Goal: Task Accomplishment & Management: Complete application form

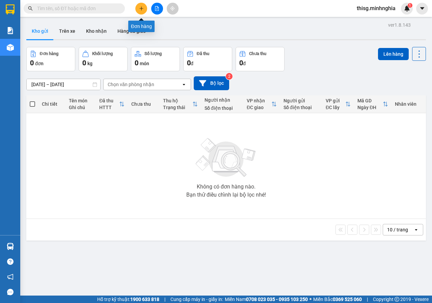
click at [141, 11] on button at bounding box center [141, 9] width 12 height 12
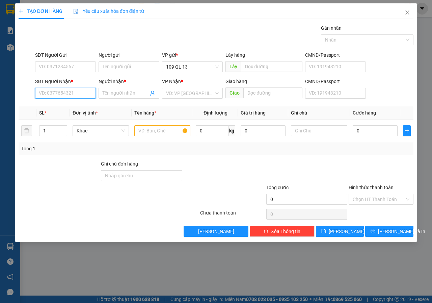
click at [81, 95] on input "SĐT Người Nhận *" at bounding box center [65, 93] width 61 height 11
click at [86, 109] on div "0382117443 - GÁI" at bounding box center [65, 106] width 53 height 7
type input "0382117443"
type input "GÁI"
type input "0382117443"
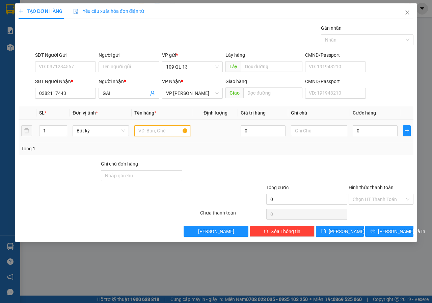
click at [150, 134] on input "text" at bounding box center [162, 130] width 56 height 11
click at [320, 128] on input "text" at bounding box center [319, 130] width 56 height 11
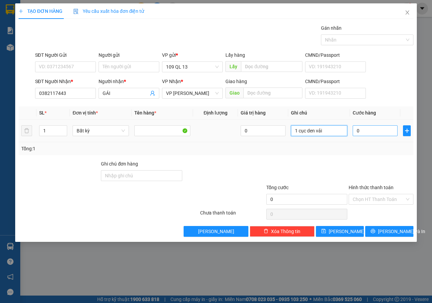
type input "1 cục den vải"
click at [374, 134] on input "0" at bounding box center [375, 130] width 45 height 11
type input "4"
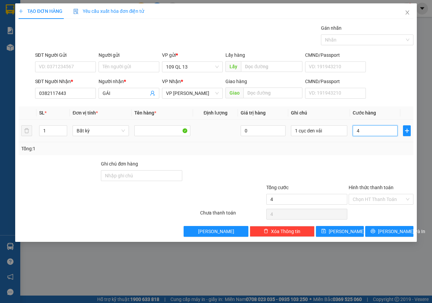
type input "40"
type input "40.000"
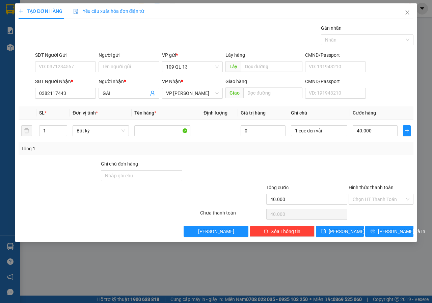
click at [383, 171] on div at bounding box center [381, 172] width 66 height 24
click at [383, 199] on input "Hình thức thanh toán" at bounding box center [379, 199] width 52 height 10
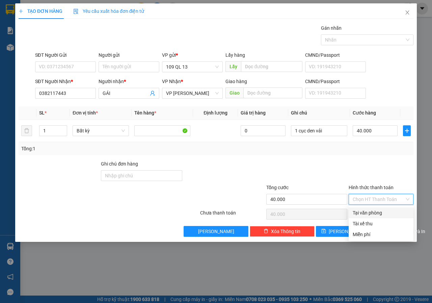
click at [383, 212] on div "Tại văn phòng" at bounding box center [381, 212] width 57 height 7
type input "0"
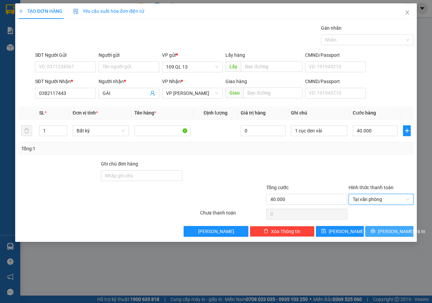
click at [394, 232] on span "[PERSON_NAME] và In" at bounding box center [401, 231] width 47 height 7
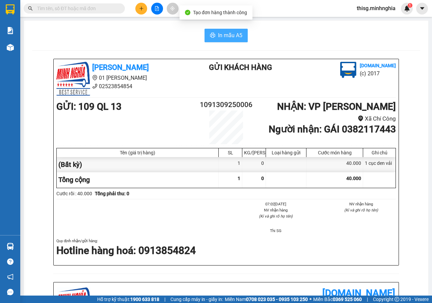
click at [227, 35] on span "In mẫu A5" at bounding box center [230, 35] width 24 height 8
click at [135, 7] on div at bounding box center [157, 9] width 51 height 12
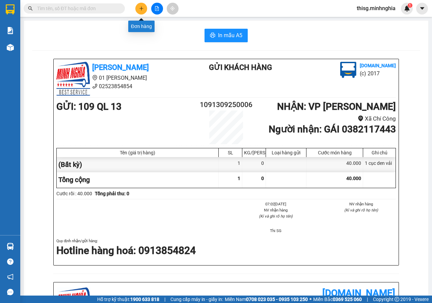
click at [137, 8] on button at bounding box center [141, 9] width 12 height 12
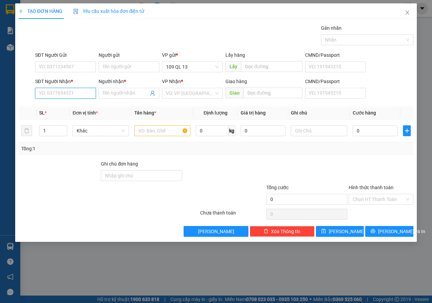
click at [62, 93] on input "SĐT Người Nhận *" at bounding box center [65, 93] width 61 height 11
type input "0865391339"
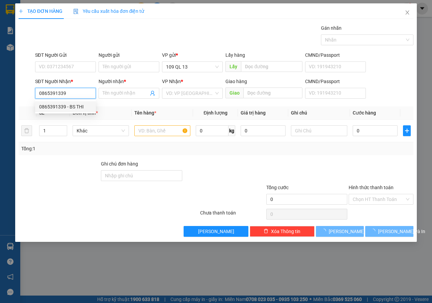
click at [74, 109] on div "0865391339 - BS THI" at bounding box center [65, 106] width 53 height 7
type input "BS THI"
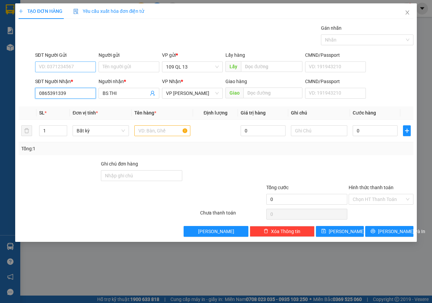
type input "0865391339"
click at [68, 68] on input "SĐT Người Gửi" at bounding box center [65, 66] width 61 height 11
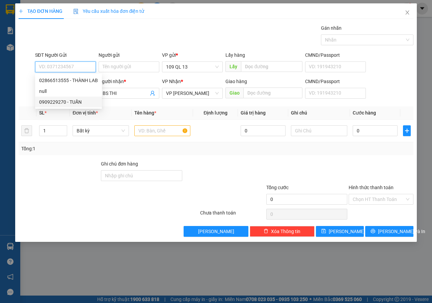
click at [68, 103] on div "0909229270 - TUẤN" at bounding box center [68, 101] width 59 height 7
type input "0909229270"
type input "TUẤN"
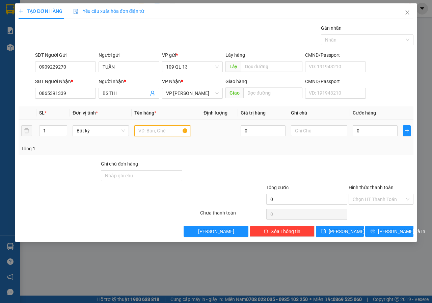
click at [158, 132] on input "text" at bounding box center [162, 130] width 56 height 11
click at [321, 129] on input "text" at bounding box center [319, 130] width 56 height 11
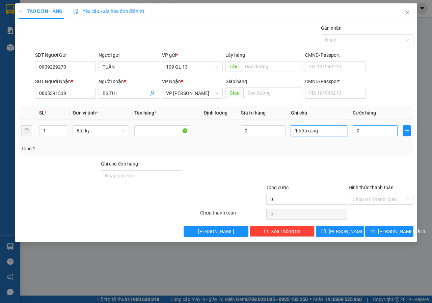
type input "1 hộp răng"
click at [364, 132] on input "0" at bounding box center [375, 130] width 45 height 11
type input "3"
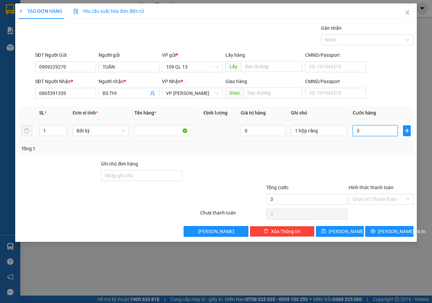
type input "30"
type input "30.000"
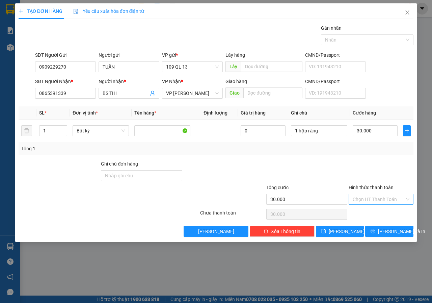
click at [389, 196] on input "Hình thức thanh toán" at bounding box center [379, 199] width 52 height 10
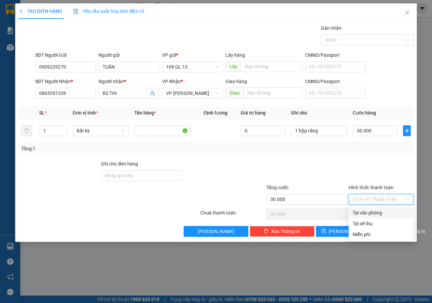
click at [361, 211] on div "Tại văn phòng" at bounding box center [381, 212] width 57 height 7
type input "0"
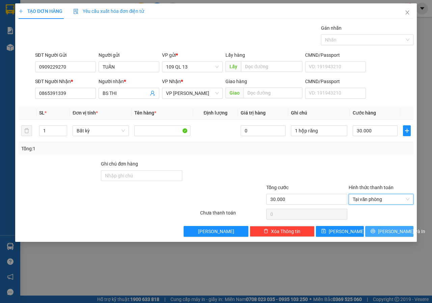
click at [387, 231] on span "[PERSON_NAME] và In" at bounding box center [401, 231] width 47 height 7
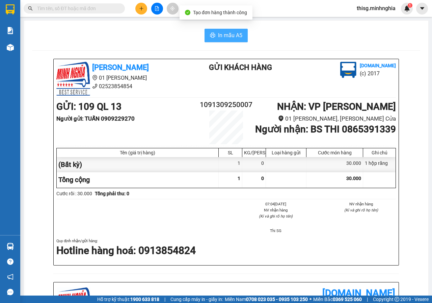
click at [220, 34] on span "In mẫu A5" at bounding box center [230, 35] width 24 height 8
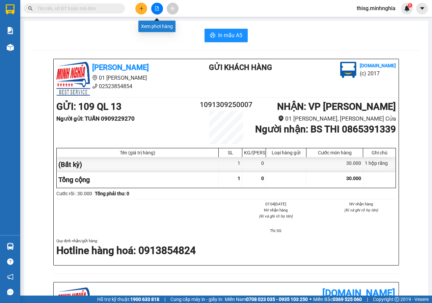
click at [137, 9] on button at bounding box center [141, 9] width 12 height 12
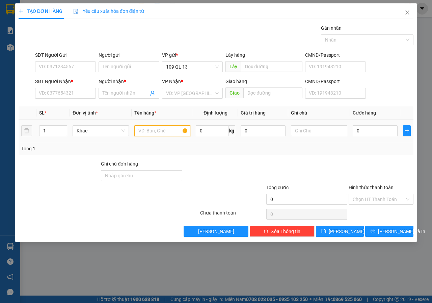
click at [170, 128] on input "text" at bounding box center [162, 130] width 56 height 11
click at [78, 92] on input "SĐT Người Nhận *" at bounding box center [65, 93] width 61 height 11
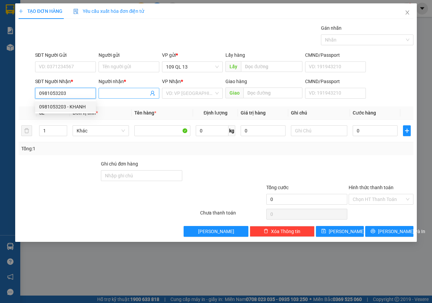
type input "0981053203"
click at [129, 96] on input "Người nhận *" at bounding box center [126, 93] width 46 height 7
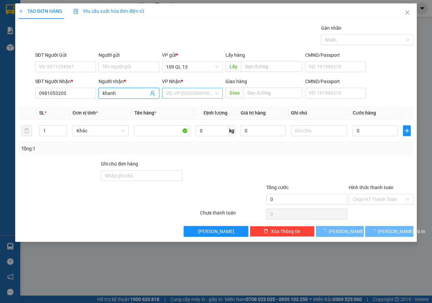
type input "khanh"
click at [175, 92] on input "search" at bounding box center [190, 93] width 48 height 10
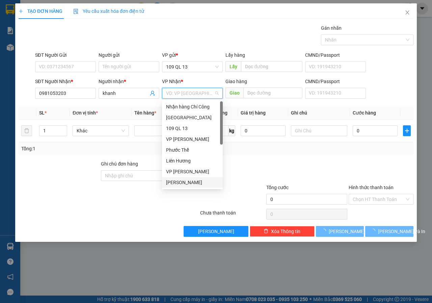
scroll to position [32, 0]
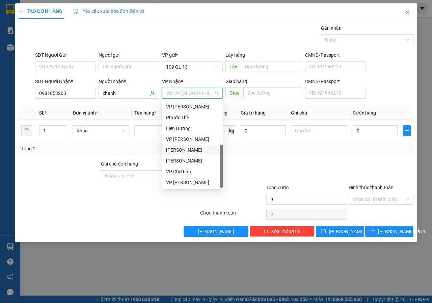
click at [185, 150] on div "[PERSON_NAME]" at bounding box center [192, 149] width 53 height 7
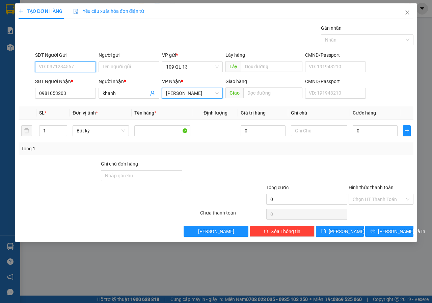
click at [79, 69] on input "SĐT Người Gửi" at bounding box center [65, 66] width 61 height 11
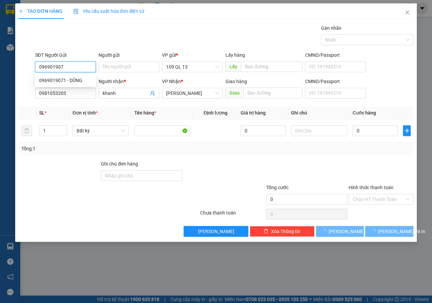
type input "0969019071"
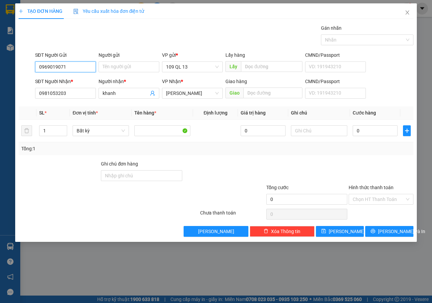
click at [79, 67] on input "0969019071" at bounding box center [65, 66] width 61 height 11
click at [79, 79] on div "0969019071 - DŨNG" at bounding box center [65, 80] width 53 height 7
type input "DŨNG"
type input "0969019071"
click at [323, 129] on input "text" at bounding box center [319, 130] width 56 height 11
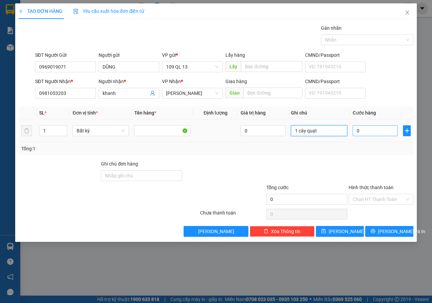
type input "1 cây quạt"
click at [380, 135] on input "0" at bounding box center [375, 130] width 45 height 11
type input "4"
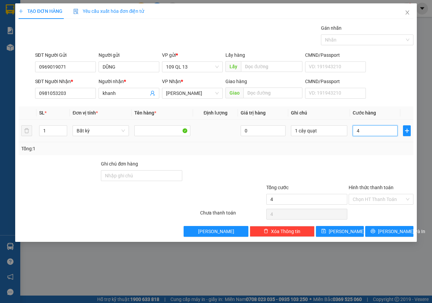
type input "40"
type input "40.000"
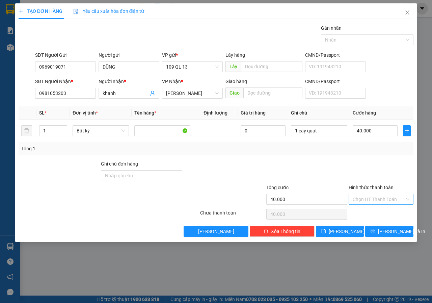
click at [387, 200] on input "Hình thức thanh toán" at bounding box center [379, 199] width 52 height 10
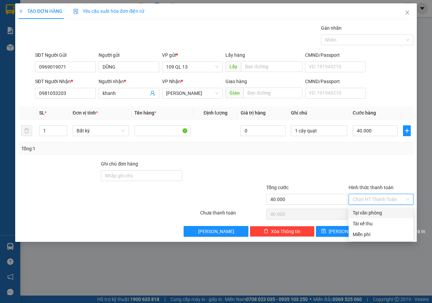
click at [387, 209] on div "Tại văn phòng" at bounding box center [381, 212] width 65 height 11
type input "0"
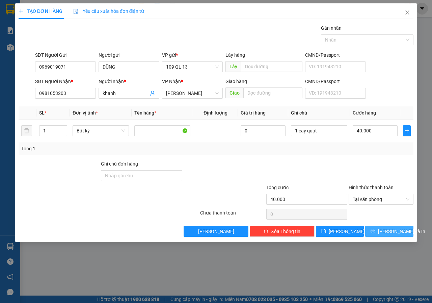
click at [388, 231] on span "[PERSON_NAME] và In" at bounding box center [401, 231] width 47 height 7
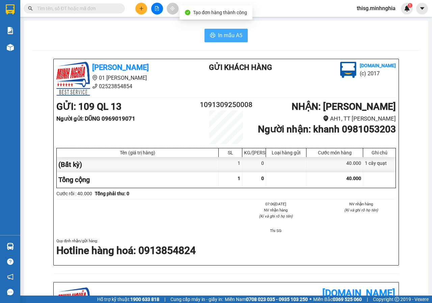
click at [235, 41] on button "In mẫu A5" at bounding box center [226, 36] width 43 height 14
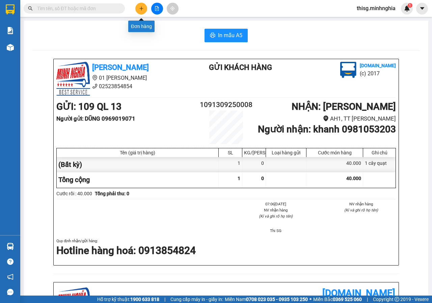
click at [145, 7] on button at bounding box center [141, 9] width 12 height 12
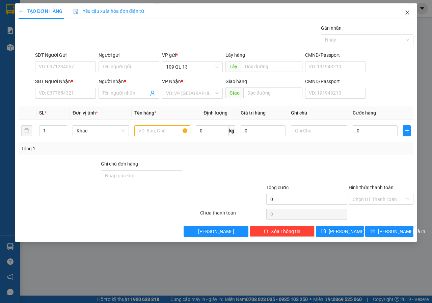
click at [406, 14] on icon "close" at bounding box center [407, 12] width 5 height 5
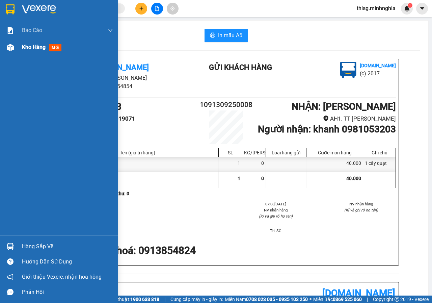
click at [40, 42] on div "Kho hàng mới" at bounding box center [67, 47] width 91 height 17
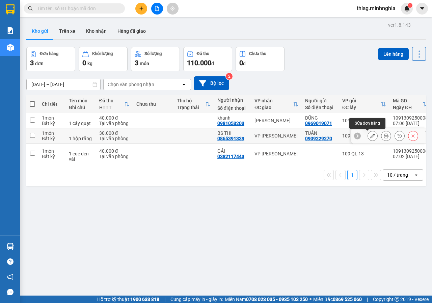
click at [371, 136] on icon at bounding box center [373, 135] width 5 height 5
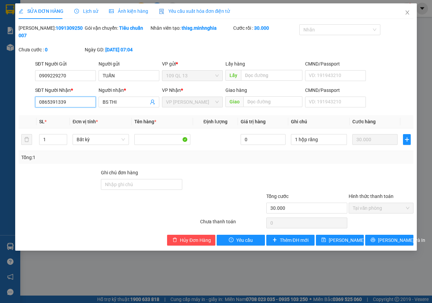
drag, startPoint x: 37, startPoint y: 103, endPoint x: 77, endPoint y: 103, distance: 40.5
click at [77, 103] on input "0865391339" at bounding box center [65, 102] width 61 height 11
click at [407, 14] on icon "close" at bounding box center [407, 12] width 5 height 5
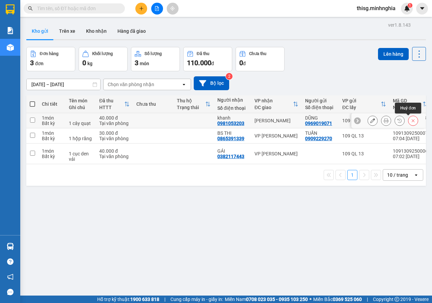
click at [411, 122] on icon at bounding box center [413, 120] width 5 height 5
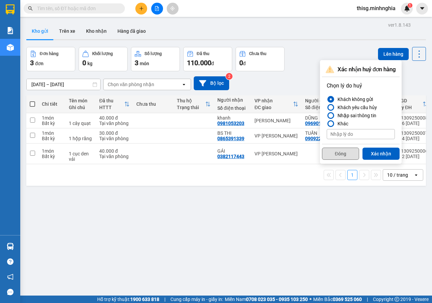
click at [342, 152] on button "Đóng" at bounding box center [340, 154] width 37 height 12
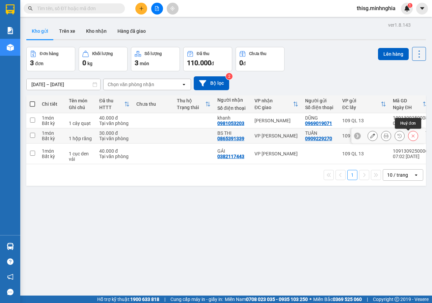
click at [411, 136] on icon at bounding box center [413, 135] width 5 height 5
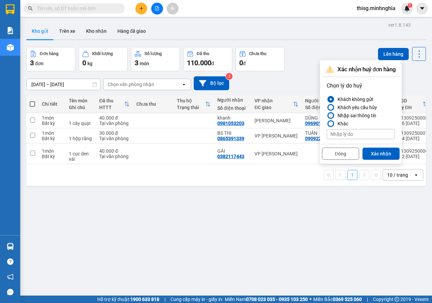
click at [359, 116] on div "Nhập sai thông tin" at bounding box center [356, 115] width 42 height 8
click at [327, 116] on input "Nhập sai thông tin" at bounding box center [327, 116] width 0 height 0
click at [382, 152] on button "Xác nhận" at bounding box center [381, 154] width 37 height 12
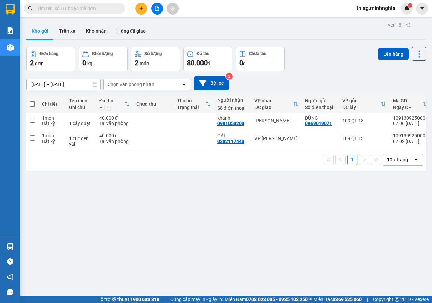
click at [143, 8] on icon "plus" at bounding box center [141, 8] width 5 height 5
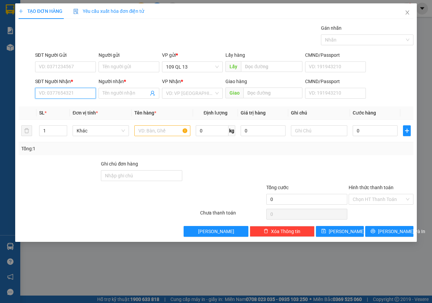
paste input "0865391339"
type input "0865391339"
click at [84, 95] on input "0865391339" at bounding box center [65, 93] width 61 height 11
drag, startPoint x: 84, startPoint y: 95, endPoint x: 73, endPoint y: 106, distance: 15.8
click at [73, 106] on div "0865391339 - BS THI" at bounding box center [65, 106] width 53 height 7
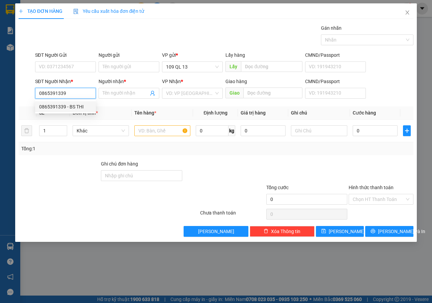
type input "BS THI"
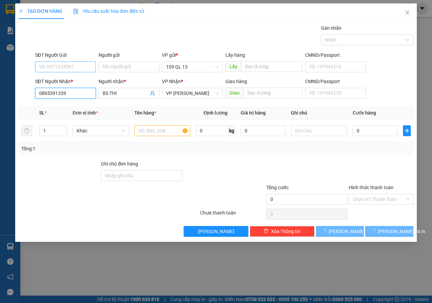
type input "0865391339"
click at [73, 67] on input "SĐT Người Gửi" at bounding box center [65, 66] width 61 height 11
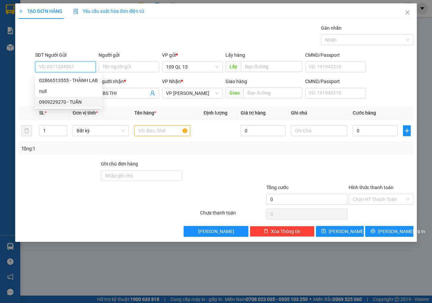
click at [69, 100] on div "0909229270 - TUẤN" at bounding box center [68, 101] width 59 height 7
type input "0909229270"
type input "TUẤN"
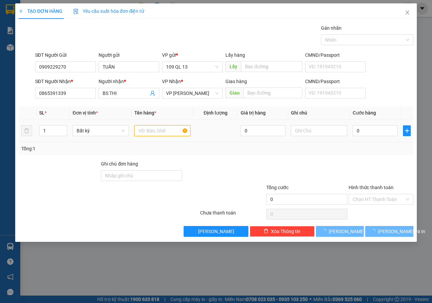
click at [163, 135] on input "text" at bounding box center [162, 130] width 56 height 11
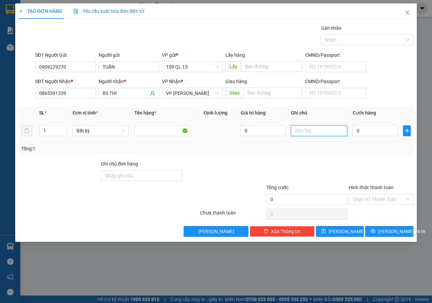
click at [331, 132] on input "text" at bounding box center [319, 130] width 56 height 11
click at [210, 100] on div "VP Nhận * VP Phan Rí" at bounding box center [192, 90] width 61 height 24
click at [208, 98] on span "VP [PERSON_NAME]" at bounding box center [192, 93] width 53 height 10
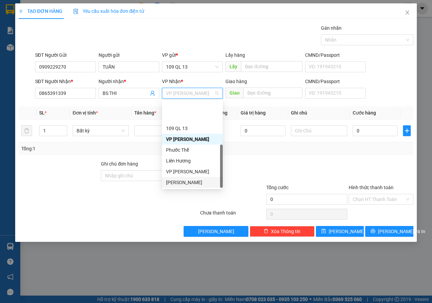
scroll to position [32, 0]
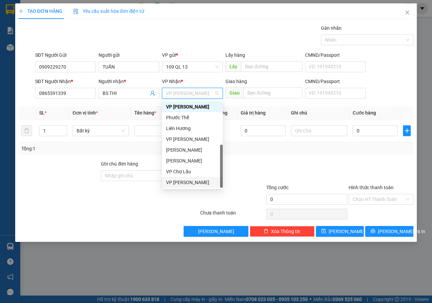
click at [181, 182] on div "VP [PERSON_NAME]" at bounding box center [192, 182] width 53 height 7
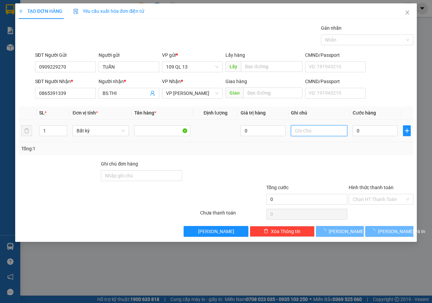
click at [340, 129] on input "text" at bounding box center [319, 130] width 56 height 11
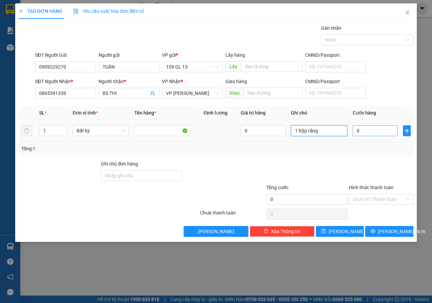
type input "1 hộp răng"
click at [373, 127] on input "0" at bounding box center [375, 130] width 45 height 11
type input "3"
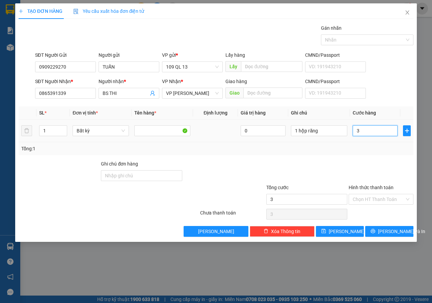
type input "30"
type input "30.000"
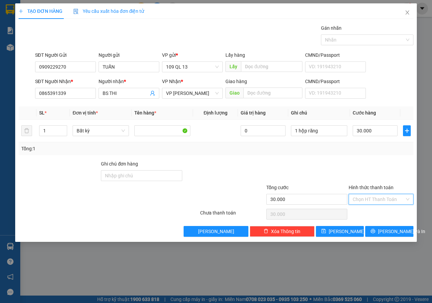
click at [387, 199] on input "Hình thức thanh toán" at bounding box center [379, 199] width 52 height 10
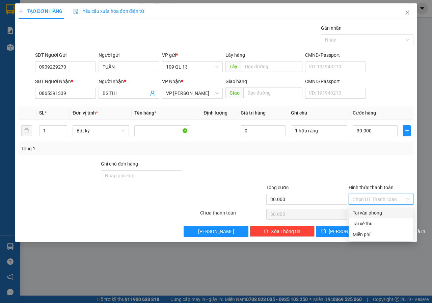
click at [385, 211] on div "Tại văn phòng" at bounding box center [381, 212] width 57 height 7
type input "0"
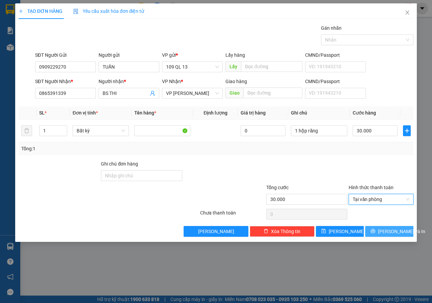
click at [392, 229] on span "[PERSON_NAME] và In" at bounding box center [401, 231] width 47 height 7
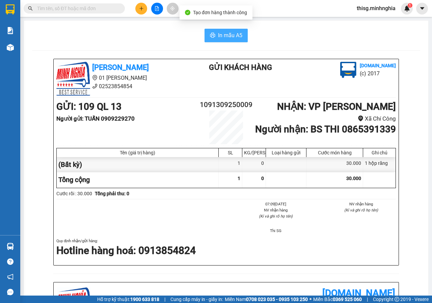
click at [219, 37] on span "In mẫu A5" at bounding box center [230, 35] width 24 height 8
click at [139, 9] on icon "plus" at bounding box center [141, 8] width 5 height 5
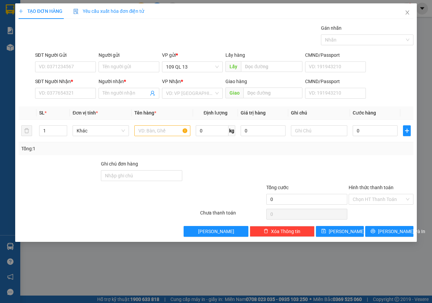
click at [123, 86] on div "Người nhận *" at bounding box center [129, 83] width 61 height 10
click at [125, 96] on input "Người nhận *" at bounding box center [126, 93] width 46 height 7
type input "o"
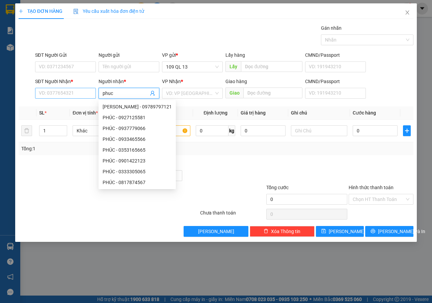
type input "phuc"
click at [74, 97] on input "SĐT Người Nhận *" at bounding box center [65, 93] width 61 height 11
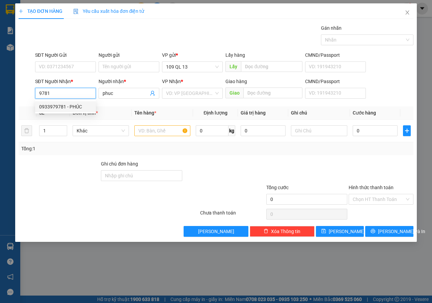
click at [74, 111] on div "0933979781 - PHÚC" at bounding box center [65, 106] width 61 height 11
type input "0933979781"
type input "PHÚC"
type input "NGÃ 3 SÔNG LŨY"
type input "0933979781"
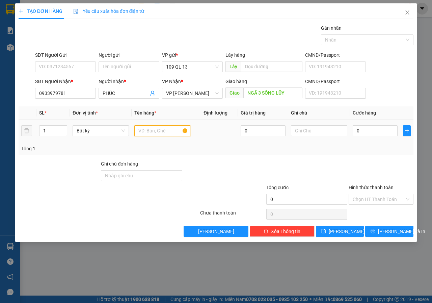
click at [167, 128] on input "text" at bounding box center [162, 130] width 56 height 11
click at [325, 135] on input "text" at bounding box center [319, 130] width 56 height 11
type input "1 cục đen qa"
click at [363, 129] on input "0" at bounding box center [375, 130] width 45 height 11
click at [147, 132] on input "text" at bounding box center [162, 130] width 56 height 11
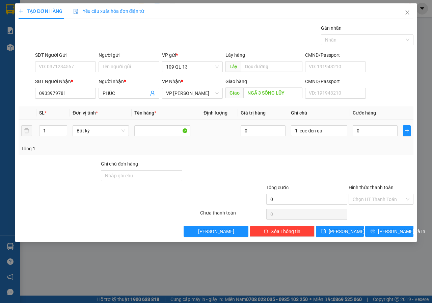
click at [365, 136] on div "0" at bounding box center [375, 131] width 45 height 14
click at [364, 134] on input "0" at bounding box center [375, 130] width 45 height 11
type input "6"
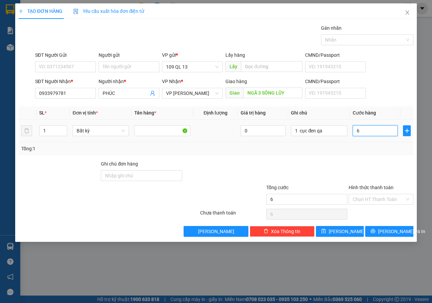
type input "60"
type input "60.000"
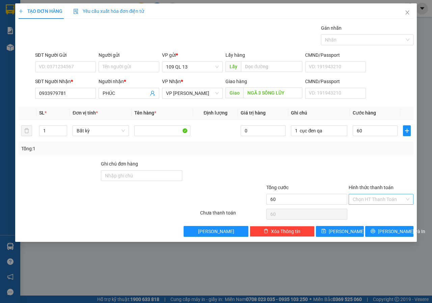
type input "60.000"
click at [380, 196] on input "Hình thức thanh toán" at bounding box center [379, 199] width 52 height 10
click at [381, 166] on div at bounding box center [381, 172] width 66 height 24
click at [392, 230] on span "[PERSON_NAME] và In" at bounding box center [401, 231] width 47 height 7
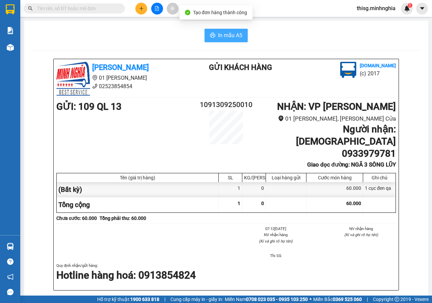
click at [231, 36] on span "In mẫu A5" at bounding box center [230, 35] width 24 height 8
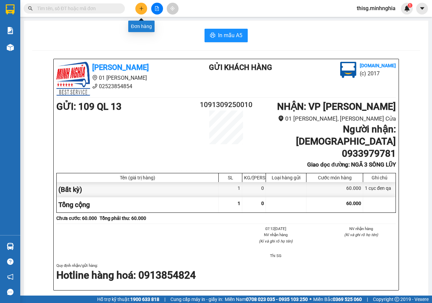
click at [140, 7] on icon "plus" at bounding box center [141, 8] width 5 height 5
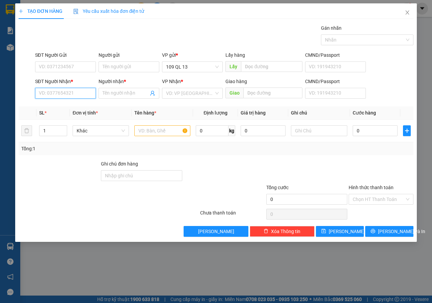
click at [84, 94] on input "SĐT Người Nhận *" at bounding box center [65, 93] width 61 height 11
click at [83, 104] on div "0356798667 - QUẾ" at bounding box center [65, 106] width 53 height 7
type input "0356798667"
type input "QUẾ"
type input "0356798667"
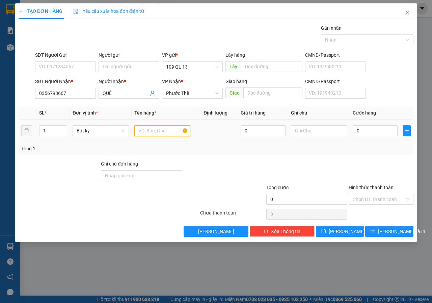
click at [170, 127] on input "text" at bounding box center [162, 130] width 56 height 11
click at [307, 129] on input "text" at bounding box center [319, 130] width 56 height 11
click at [310, 130] on input "text" at bounding box center [319, 130] width 56 height 11
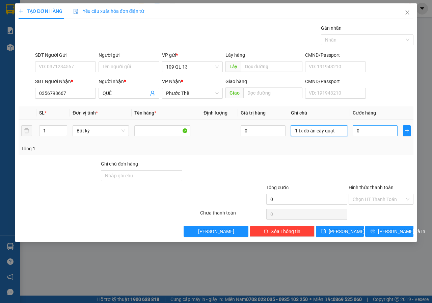
type input "1 tx đò ăn cây quạt"
click at [366, 132] on input "0" at bounding box center [375, 130] width 45 height 11
type input "4"
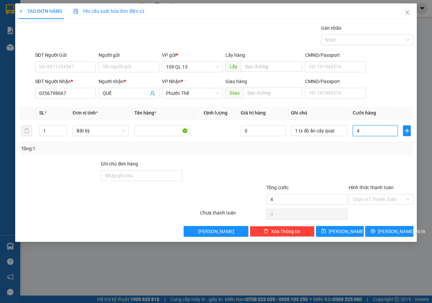
type input "40"
type input "40.000"
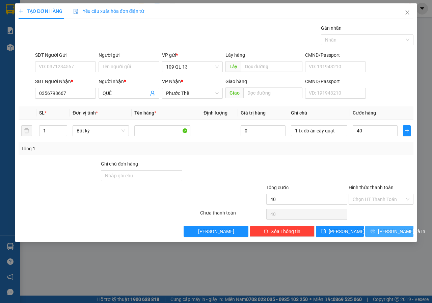
type input "40.000"
click at [392, 231] on span "[PERSON_NAME] và In" at bounding box center [401, 231] width 47 height 7
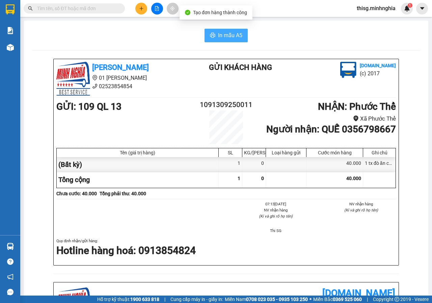
click at [226, 34] on span "In mẫu A5" at bounding box center [230, 35] width 24 height 8
click at [139, 8] on icon "plus" at bounding box center [141, 8] width 5 height 5
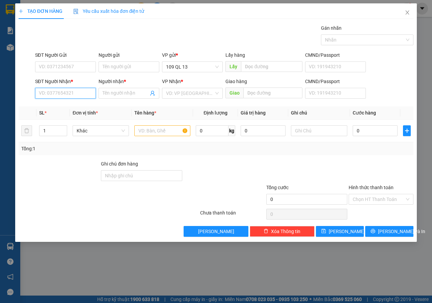
click at [64, 96] on input "SĐT Người Nhận *" at bounding box center [65, 93] width 61 height 11
type input "9"
click at [84, 92] on input "093918" at bounding box center [65, 93] width 61 height 11
click at [46, 93] on input "093918" at bounding box center [65, 93] width 61 height 11
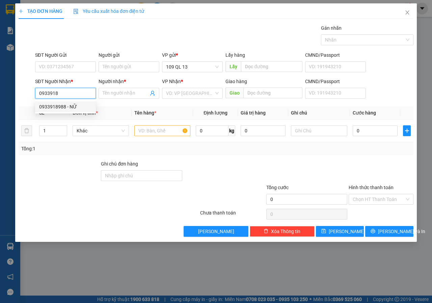
click at [66, 106] on div "0933918988 - NỮ" at bounding box center [65, 106] width 53 height 7
type input "0933918988"
type input "NỮ"
type input "0933918988"
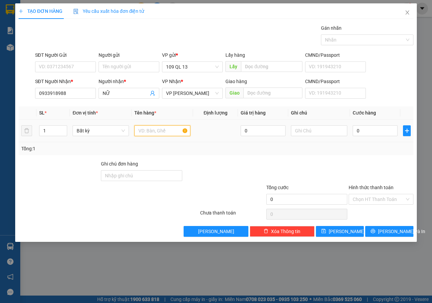
click at [170, 134] on input "text" at bounding box center [162, 130] width 56 height 11
click at [336, 134] on input "text" at bounding box center [319, 130] width 56 height 11
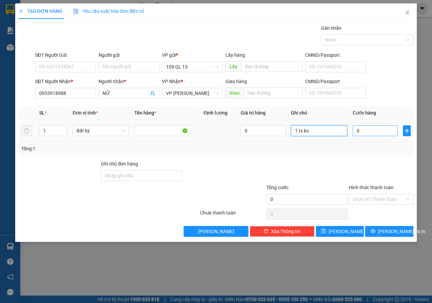
type input "1 tx ko"
click at [367, 136] on input "0" at bounding box center [375, 130] width 45 height 11
type input "3"
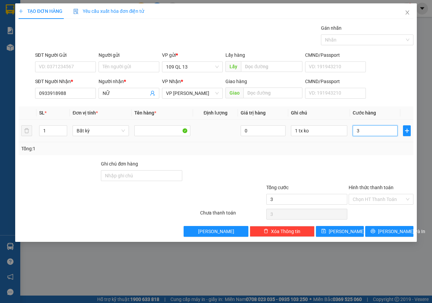
type input "30"
type input "30.000"
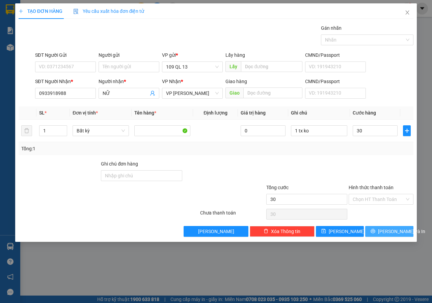
type input "30.000"
click at [389, 230] on span "[PERSON_NAME] và In" at bounding box center [401, 231] width 47 height 7
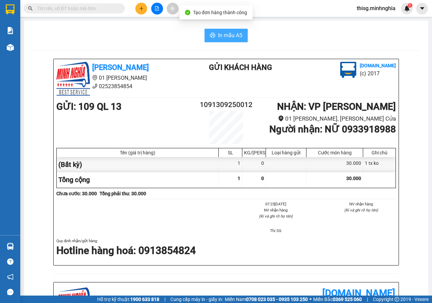
click at [218, 35] on span "In mẫu A5" at bounding box center [230, 35] width 24 height 8
click at [141, 12] on button at bounding box center [141, 9] width 12 height 12
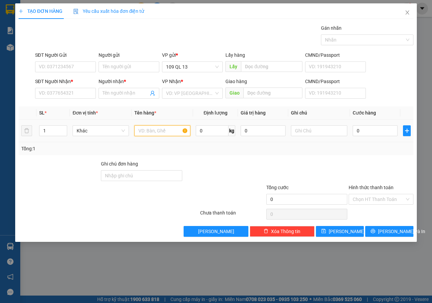
click at [170, 135] on input "text" at bounding box center [162, 130] width 56 height 11
click at [316, 129] on input "text" at bounding box center [319, 130] width 56 height 11
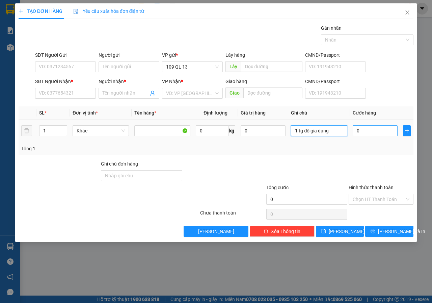
type input "1 tg đồ gia dụng"
click at [369, 126] on input "0" at bounding box center [375, 130] width 45 height 11
click at [60, 96] on input "SĐT Người Nhận *" at bounding box center [65, 93] width 61 height 11
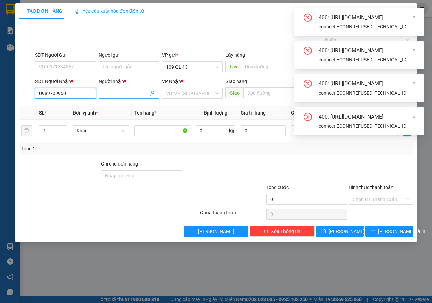
type input "0989709950"
click at [120, 91] on input "Người nhận *" at bounding box center [126, 93] width 46 height 7
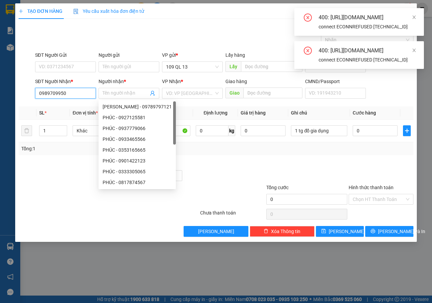
click at [87, 94] on input "0989709950" at bounding box center [65, 93] width 61 height 11
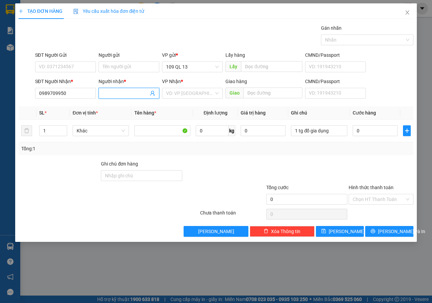
click at [112, 94] on input "Người nhận *" at bounding box center [126, 93] width 46 height 7
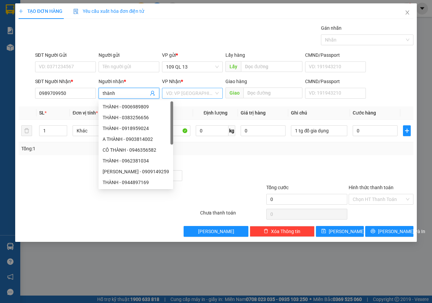
type input "thành"
click at [205, 96] on input "search" at bounding box center [190, 93] width 48 height 10
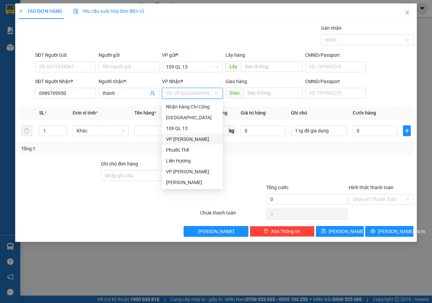
click at [194, 139] on div "VP [PERSON_NAME]" at bounding box center [192, 138] width 53 height 7
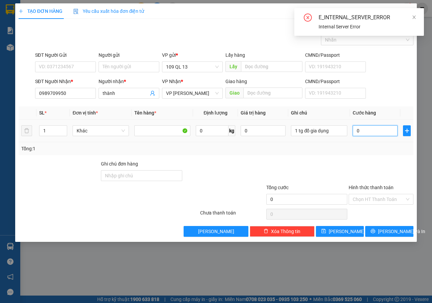
click at [362, 130] on input "0" at bounding box center [375, 130] width 45 height 11
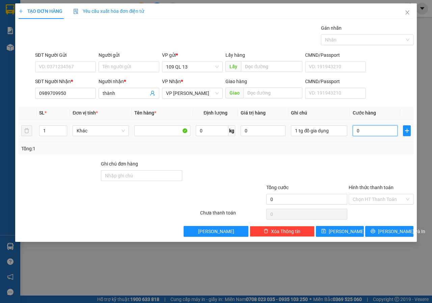
type input "6"
type input "60"
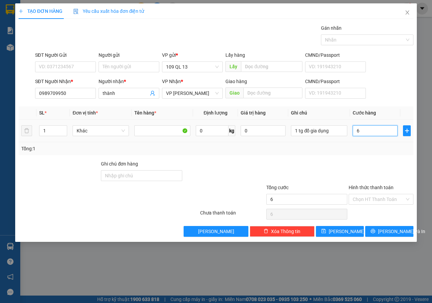
type input "60"
type input "60.000"
click at [392, 233] on span "[PERSON_NAME] và In" at bounding box center [401, 231] width 47 height 7
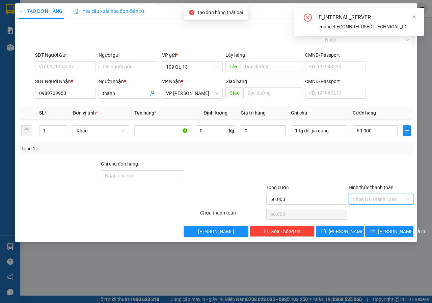
click at [367, 200] on input "Hình thức thanh toán" at bounding box center [379, 199] width 52 height 10
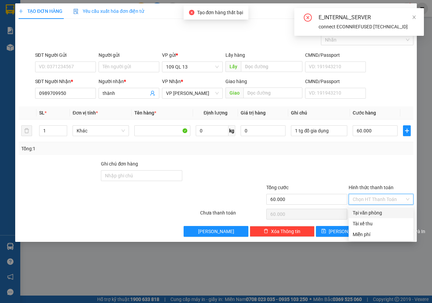
click at [366, 212] on div "Tại văn phòng" at bounding box center [381, 212] width 57 height 7
type input "0"
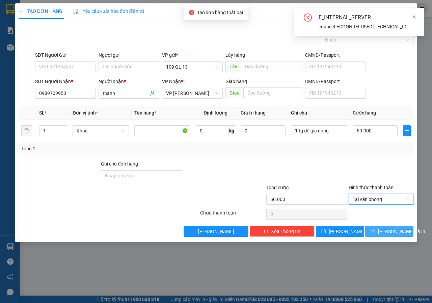
click at [395, 233] on span "[PERSON_NAME] và In" at bounding box center [401, 231] width 47 height 7
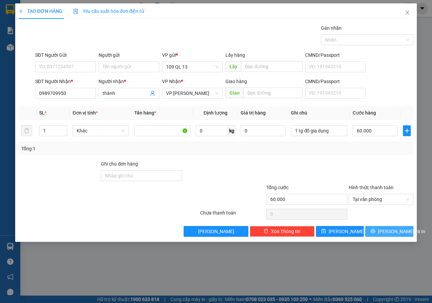
click at [383, 230] on button "[PERSON_NAME] và In" at bounding box center [390, 231] width 48 height 11
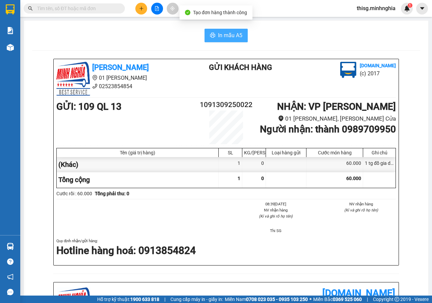
click at [228, 40] on button "In mẫu A5" at bounding box center [226, 36] width 43 height 14
click at [85, 11] on input "text" at bounding box center [77, 8] width 80 height 7
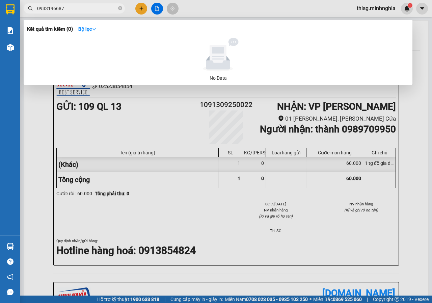
type input "0933196687"
click at [118, 9] on span "0933196687" at bounding box center [74, 8] width 101 height 10
click at [119, 8] on icon "close-circle" at bounding box center [120, 8] width 4 height 4
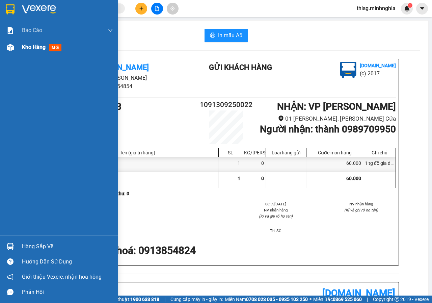
click at [10, 51] on img at bounding box center [10, 47] width 7 height 7
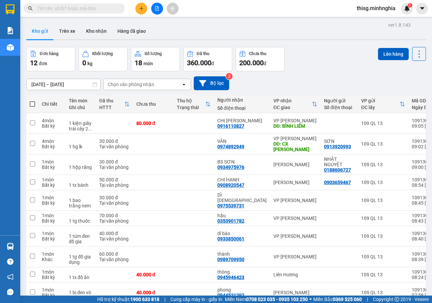
click at [27, 103] on th at bounding box center [32, 104] width 12 height 18
click at [30, 103] on span at bounding box center [32, 103] width 5 height 5
click at [32, 101] on input "checkbox" at bounding box center [32, 101] width 0 height 0
checkbox input "true"
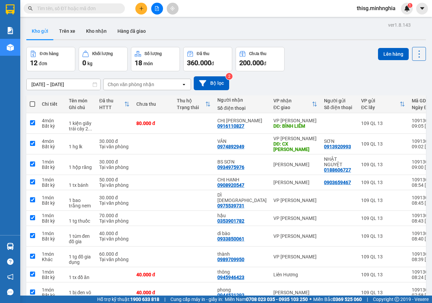
checkbox input "true"
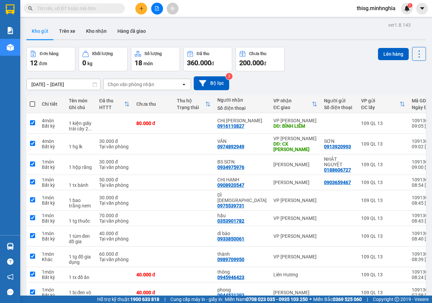
checkbox input "true"
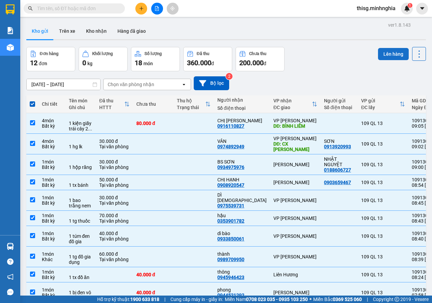
click at [378, 54] on button "Lên hàng" at bounding box center [393, 54] width 31 height 12
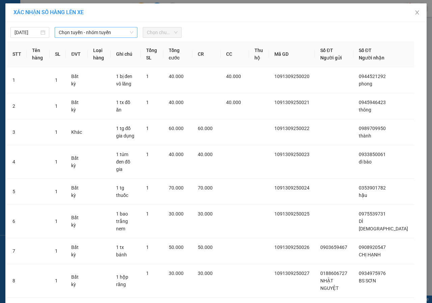
click at [106, 30] on span "Chọn tuyến - nhóm tuyến" at bounding box center [96, 32] width 75 height 10
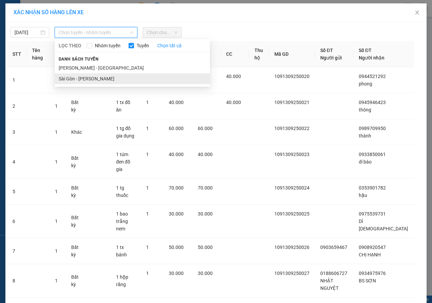
click at [89, 79] on li "Sài Gòn - [PERSON_NAME]" at bounding box center [132, 78] width 155 height 11
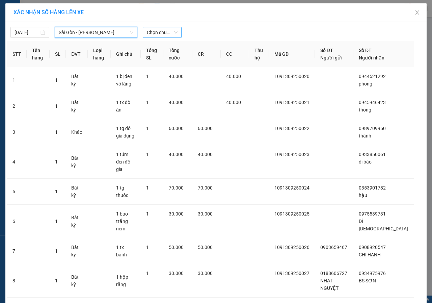
click at [162, 33] on span "Chọn chuyến" at bounding box center [162, 32] width 31 height 10
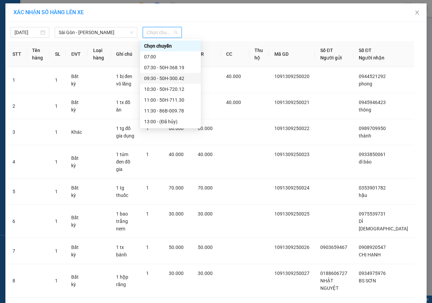
click at [163, 79] on div "09:30 - 50H-300.42" at bounding box center [170, 78] width 53 height 7
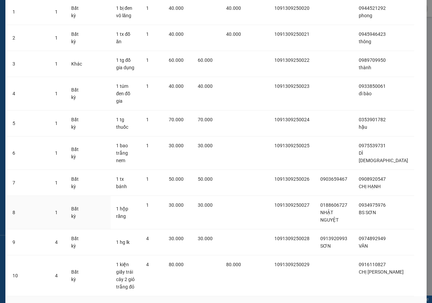
scroll to position [100, 0]
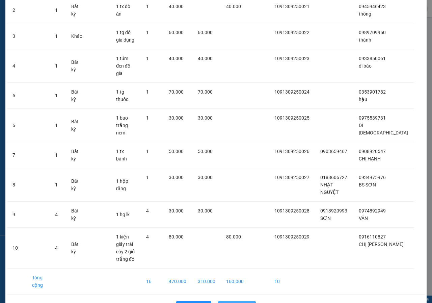
click at [231, 291] on span "Lên hàng" at bounding box center [241, 306] width 20 height 7
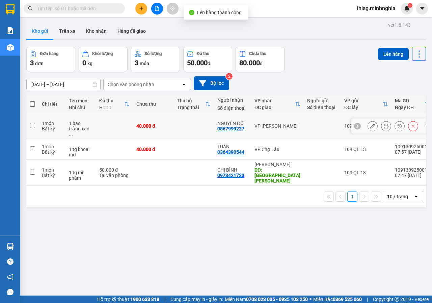
click at [153, 123] on div "40.000 đ" at bounding box center [153, 125] width 34 height 5
checkbox input "true"
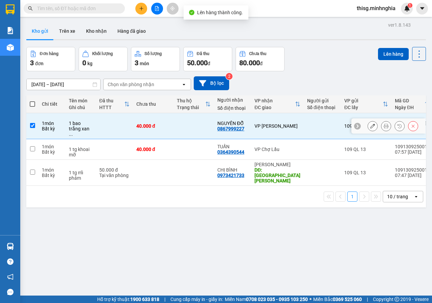
click at [123, 139] on td at bounding box center [114, 149] width 37 height 21
checkbox input "true"
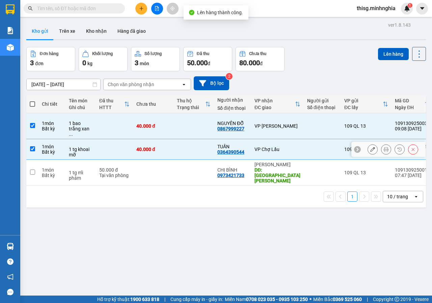
click at [97, 166] on td "50.000 đ Tại văn phòng" at bounding box center [114, 173] width 37 height 26
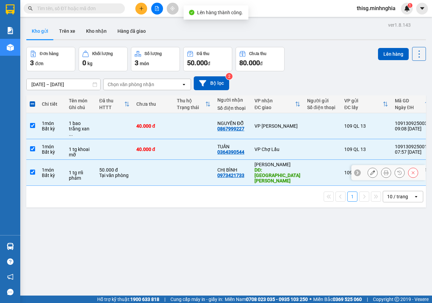
checkbox input "true"
click at [381, 60] on div "Lên hàng" at bounding box center [402, 54] width 48 height 14
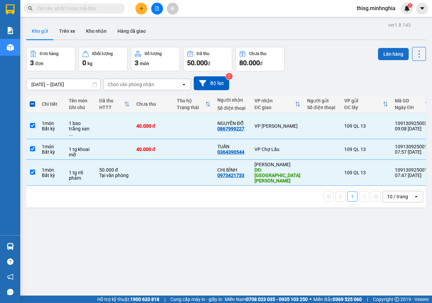
click at [385, 50] on button "Lên hàng" at bounding box center [393, 54] width 31 height 12
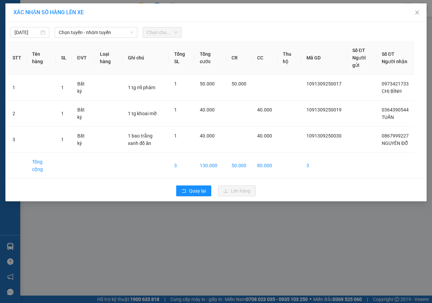
click at [99, 38] on div "13/09/2025 Chọn tuyến - nhóm tuyến Chọn chuyến STT Tên hàng SL ĐVT Loại hàng Gh…" at bounding box center [216, 111] width 422 height 179
click at [98, 34] on span "Chọn tuyến - nhóm tuyến" at bounding box center [96, 32] width 75 height 10
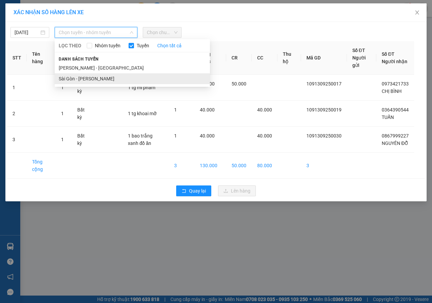
click at [82, 78] on li "Sài Gòn - [PERSON_NAME]" at bounding box center [132, 78] width 155 height 11
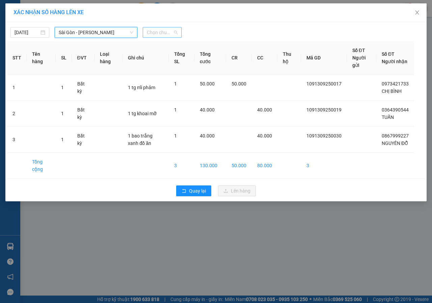
click at [160, 33] on span "Chọn chuyến" at bounding box center [162, 32] width 31 height 10
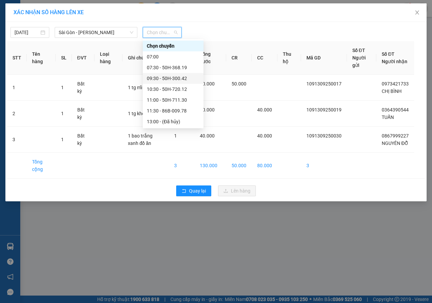
click at [161, 74] on div "09:30 - 50H-300.42" at bounding box center [173, 78] width 61 height 11
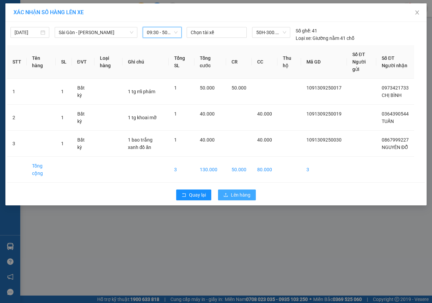
click at [239, 199] on span "Lên hàng" at bounding box center [241, 194] width 20 height 7
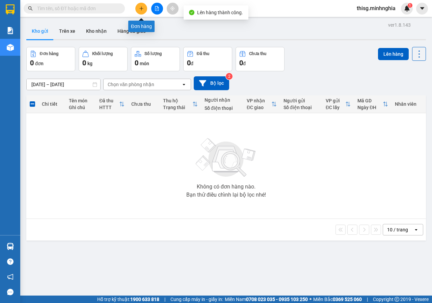
click at [143, 8] on icon "plus" at bounding box center [141, 8] width 5 height 5
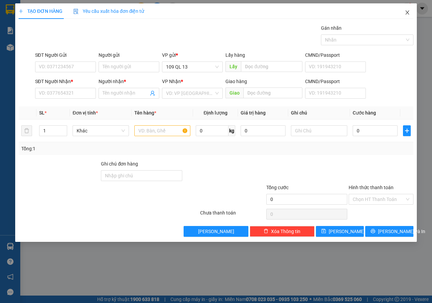
drag, startPoint x: 408, startPoint y: 11, endPoint x: 399, endPoint y: 16, distance: 10.3
click at [409, 12] on icon "close" at bounding box center [407, 12] width 5 height 5
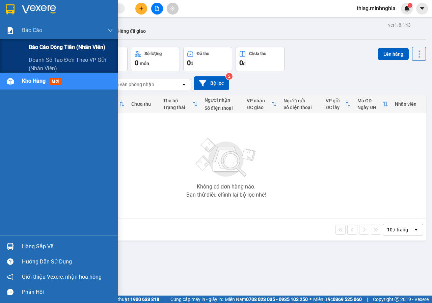
click at [40, 45] on span "Báo cáo dòng tiền (nhân viên)" at bounding box center [67, 47] width 77 height 8
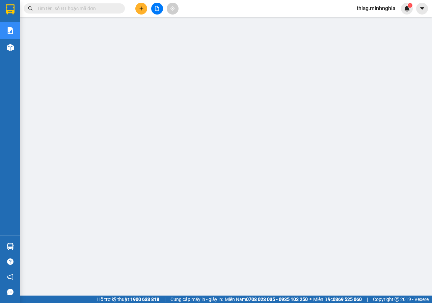
click at [158, 11] on button at bounding box center [157, 9] width 12 height 12
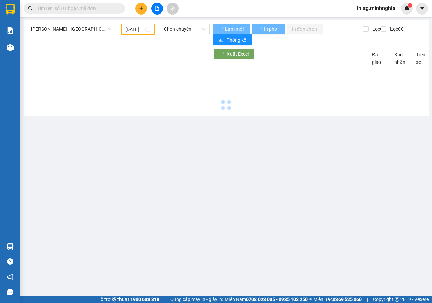
type input "[DATE]"
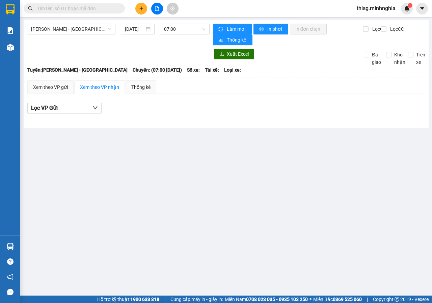
click at [146, 11] on button at bounding box center [141, 9] width 12 height 12
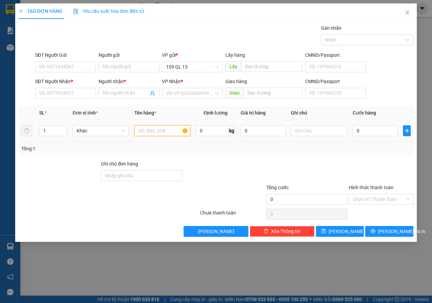
click at [149, 129] on input "text" at bounding box center [162, 130] width 56 height 11
click at [82, 102] on div "Transit Pickup Surcharge Ids Transit Deliver Surcharge Ids Transit Deliver Surc…" at bounding box center [216, 130] width 395 height 212
click at [83, 98] on input "SĐT Người Nhận *" at bounding box center [65, 93] width 61 height 11
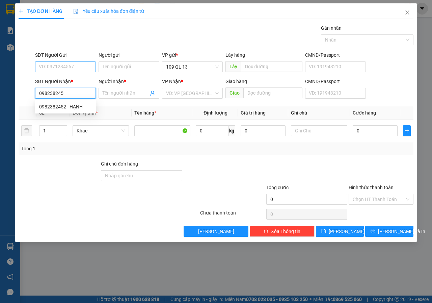
type input "0982382452"
click at [59, 110] on div "0982382452 - HẠNH" at bounding box center [65, 106] width 53 height 7
type input "HẠNH"
click at [62, 131] on span "down" at bounding box center [63, 133] width 4 height 4
type input "0982382452"
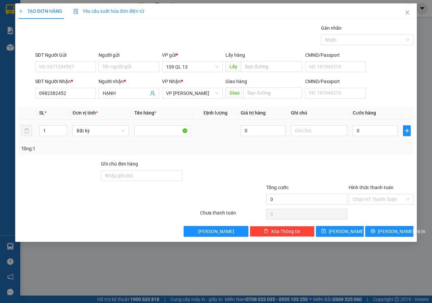
type input "2"
click at [62, 127] on span "up" at bounding box center [63, 129] width 4 height 4
click at [335, 131] on input "text" at bounding box center [319, 130] width 56 height 11
type input "2 THX ĐL"
type input "1"
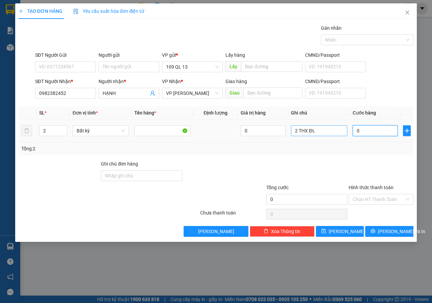
type input "1"
type input "13"
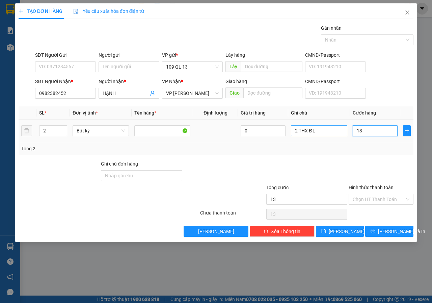
type input "130"
type input "130.000"
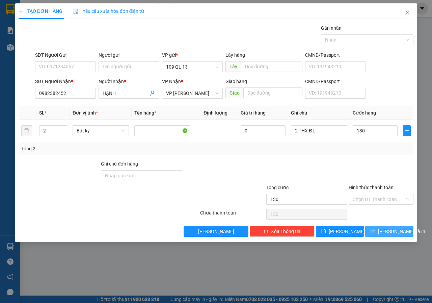
type input "130.000"
click at [404, 235] on button "[PERSON_NAME] và In" at bounding box center [390, 231] width 48 height 11
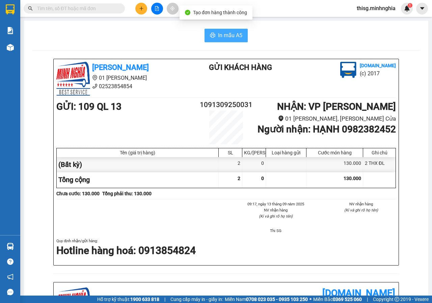
click at [240, 39] on span "In mẫu A5" at bounding box center [230, 35] width 24 height 8
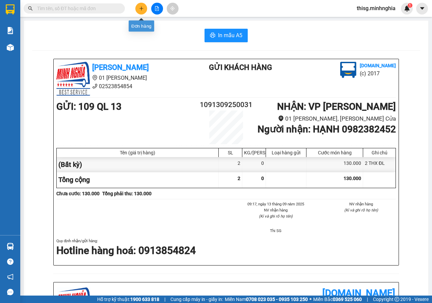
click at [159, 11] on button at bounding box center [157, 9] width 12 height 12
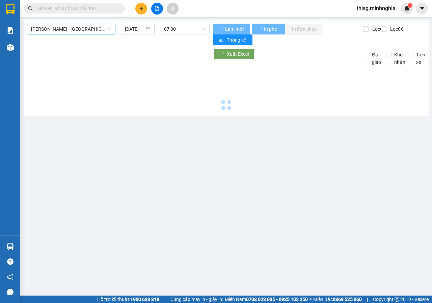
click at [69, 33] on span "[PERSON_NAME] - [GEOGRAPHIC_DATA]" at bounding box center [71, 29] width 80 height 10
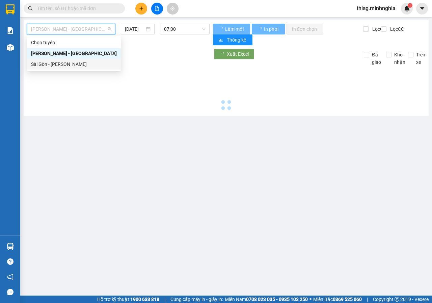
click at [64, 66] on div "Sài Gòn - [PERSON_NAME]" at bounding box center [74, 63] width 86 height 7
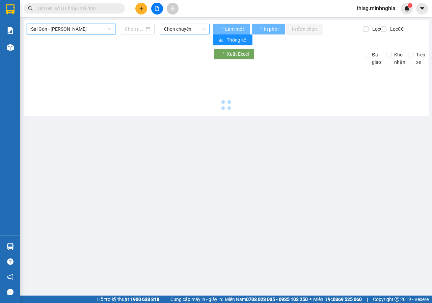
click at [182, 31] on span "Chọn chuyến" at bounding box center [184, 29] width 41 height 10
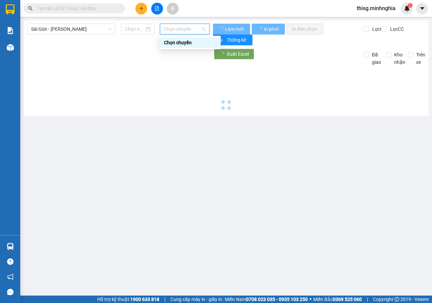
click at [174, 35] on div "Sài Gòn - Phan Rí Chọn chuyến" at bounding box center [118, 35] width 183 height 22
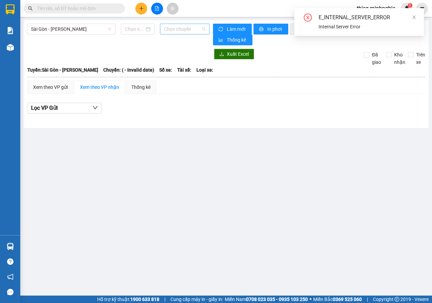
click at [179, 32] on span "Chọn chuyến" at bounding box center [184, 29] width 41 height 10
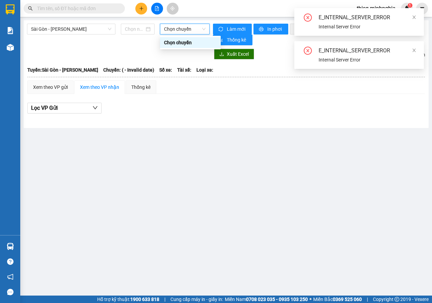
click at [179, 32] on span "Chọn chuyến" at bounding box center [184, 29] width 41 height 10
click at [81, 28] on span "Sài Gòn - [PERSON_NAME]" at bounding box center [71, 29] width 80 height 10
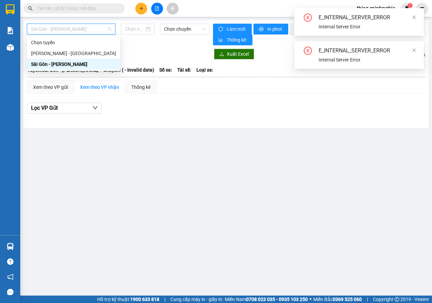
click at [67, 63] on div "Sài Gòn - [PERSON_NAME]" at bounding box center [73, 63] width 85 height 7
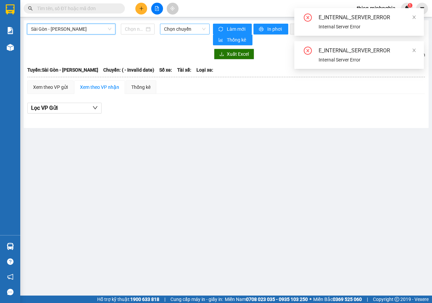
click at [185, 28] on span "Chọn chuyến" at bounding box center [184, 29] width 41 height 10
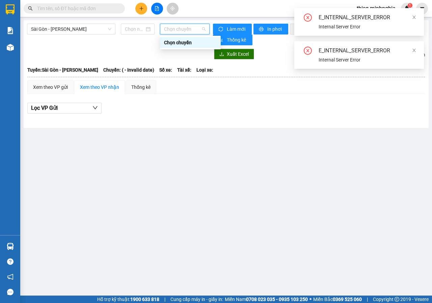
click at [185, 28] on span "Chọn chuyến" at bounding box center [184, 29] width 41 height 10
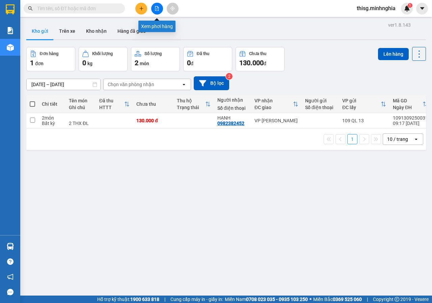
click at [157, 7] on icon "file-add" at bounding box center [157, 8] width 4 height 5
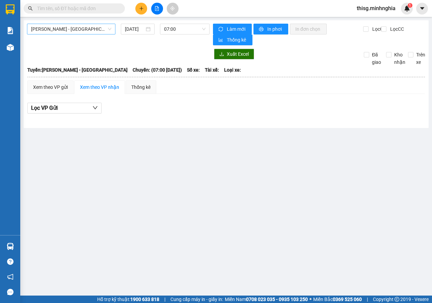
click at [97, 28] on span "[PERSON_NAME] - [GEOGRAPHIC_DATA]" at bounding box center [71, 29] width 80 height 10
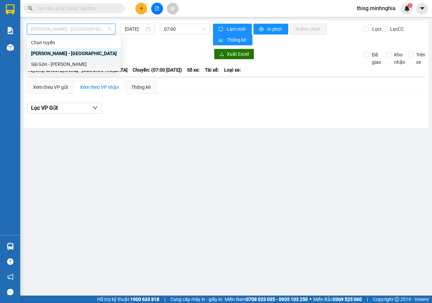
click at [62, 65] on div "Sài Gòn - [PERSON_NAME]" at bounding box center [74, 63] width 86 height 7
type input "[DATE]"
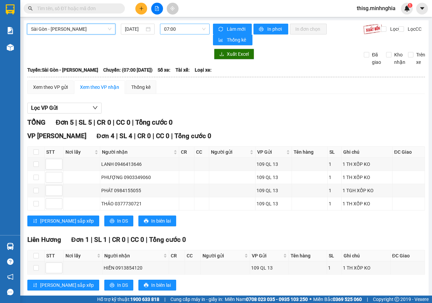
click at [179, 28] on span "07:00" at bounding box center [184, 29] width 41 height 10
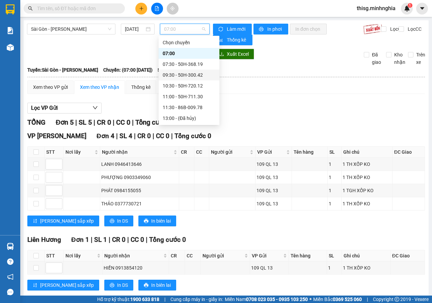
click at [174, 75] on div "09:30 - 50H-300.42" at bounding box center [189, 74] width 53 height 7
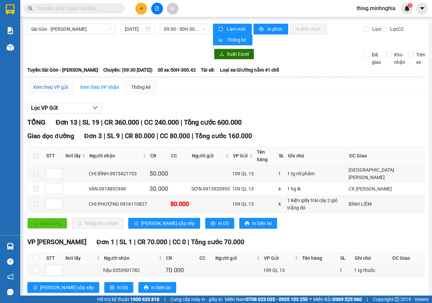
click at [56, 83] on div "Xem theo VP gửi" at bounding box center [50, 86] width 35 height 7
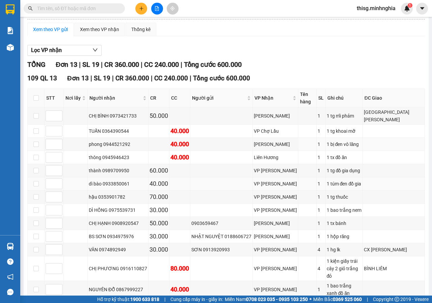
scroll to position [84, 0]
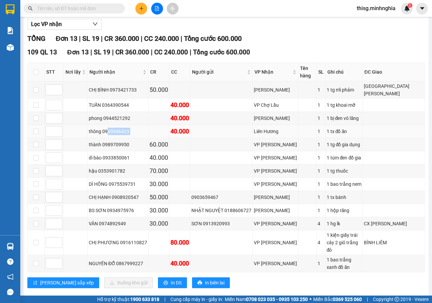
drag, startPoint x: 144, startPoint y: 130, endPoint x: 107, endPoint y: 130, distance: 37.2
click at [107, 130] on tr "thông 0945946423 40.000 Liên Hương 1 1 tx đồ ăn" at bounding box center [227, 131] width 398 height 13
drag, startPoint x: 99, startPoint y: 129, endPoint x: 270, endPoint y: 129, distance: 170.9
click at [270, 129] on tr "thông 0945946423 40.000 Liên Hương 1 1 tx đồ ăn" at bounding box center [227, 131] width 398 height 13
click at [271, 129] on div "Liên Hương" at bounding box center [275, 131] width 43 height 7
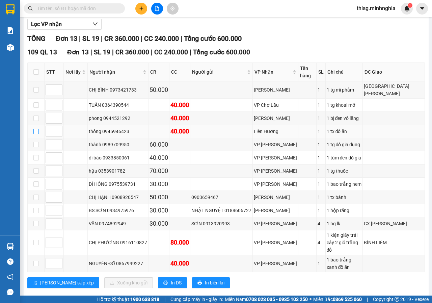
click at [33, 130] on td at bounding box center [36, 131] width 17 height 13
click at [35, 130] on input "checkbox" at bounding box center [35, 131] width 5 height 5
checkbox input "true"
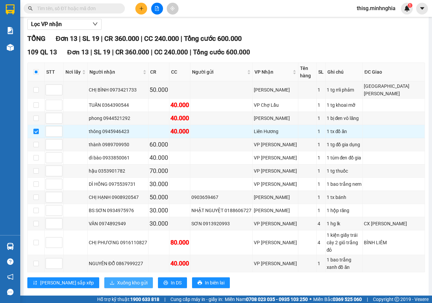
click at [117, 279] on span "Xuống kho gửi" at bounding box center [132, 282] width 30 height 7
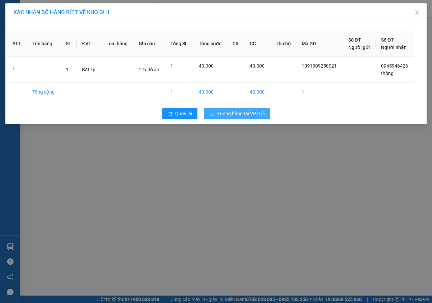
click at [251, 116] on span "Xuống hàng tại VP Gửi" at bounding box center [241, 113] width 48 height 7
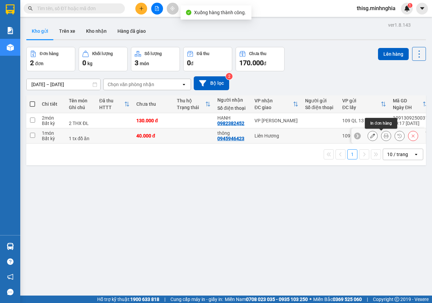
click at [371, 137] on icon at bounding box center [373, 135] width 5 height 5
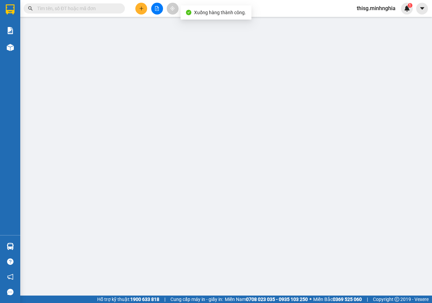
type input "0945946423"
type input "40.000"
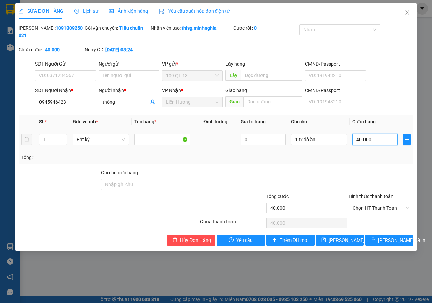
click at [373, 140] on input "40.000" at bounding box center [375, 139] width 45 height 11
type input "6"
type input "60"
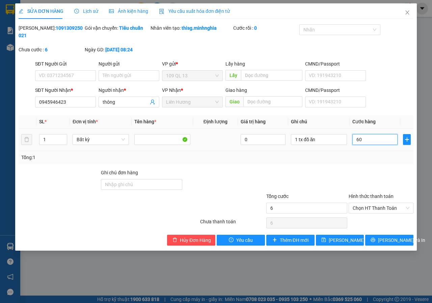
type input "60"
type input "60.000"
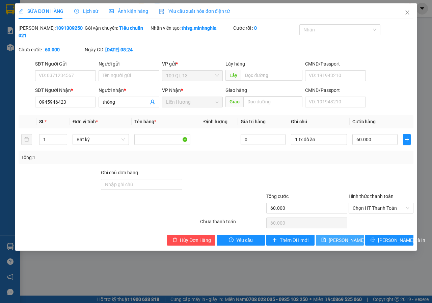
click at [344, 237] on span "[PERSON_NAME] thay đổi" at bounding box center [356, 239] width 54 height 7
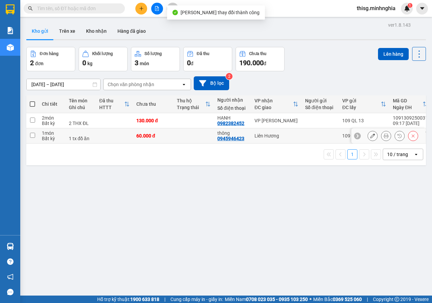
click at [309, 141] on td at bounding box center [320, 135] width 37 height 15
checkbox input "true"
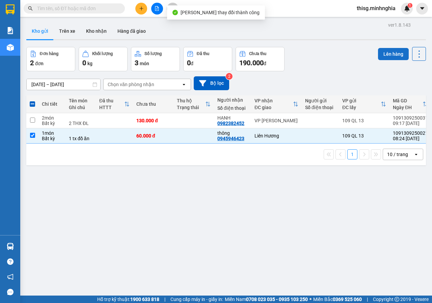
click at [385, 46] on div "ver 1.8.143 Kho gửi Trên xe Kho nhận Hàng đã giao Đơn hàng 2 đơn Khối lượng 0 k…" at bounding box center [226, 171] width 405 height 303
click at [385, 52] on button "Lên hàng" at bounding box center [393, 54] width 31 height 12
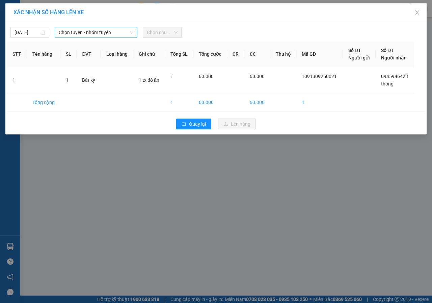
click at [102, 34] on span "Chọn tuyến - nhóm tuyến" at bounding box center [96, 32] width 75 height 10
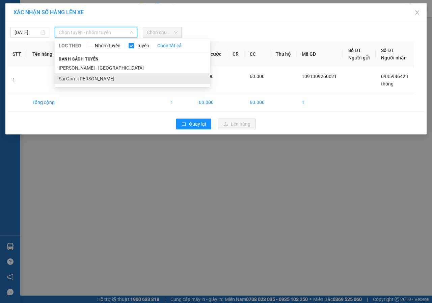
click at [94, 79] on li "Sài Gòn - [PERSON_NAME]" at bounding box center [132, 78] width 155 height 11
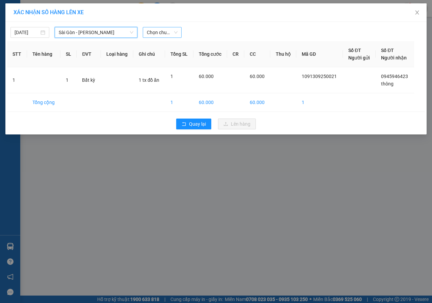
click at [155, 32] on span "Chọn chuyến" at bounding box center [162, 32] width 31 height 10
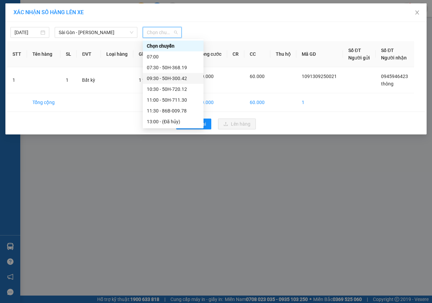
click at [152, 76] on div "09:30 - 50H-300.42" at bounding box center [173, 78] width 53 height 7
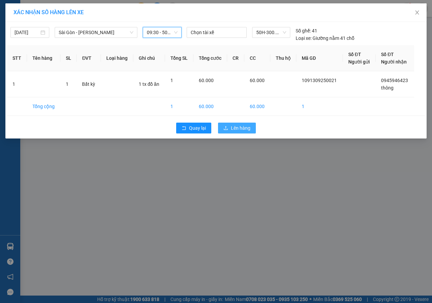
click at [232, 127] on span "Lên hàng" at bounding box center [241, 127] width 20 height 7
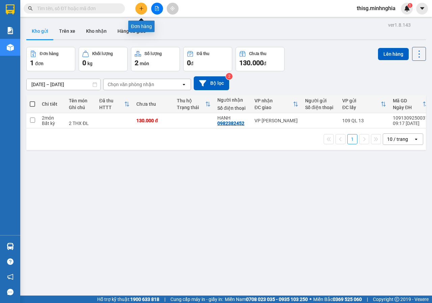
click at [138, 8] on button at bounding box center [141, 9] width 12 height 12
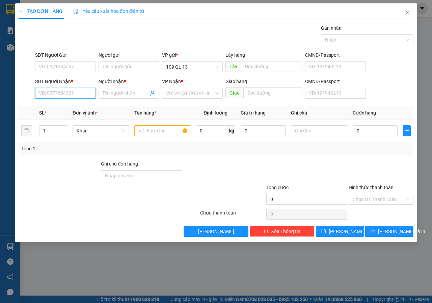
click at [87, 94] on input "SĐT Người Nhận *" at bounding box center [65, 93] width 61 height 11
type input "0848215568"
click at [82, 105] on div "0848215568 - KO TÊN" at bounding box center [65, 106] width 53 height 7
type input "KO TÊN"
type input "KM 28"
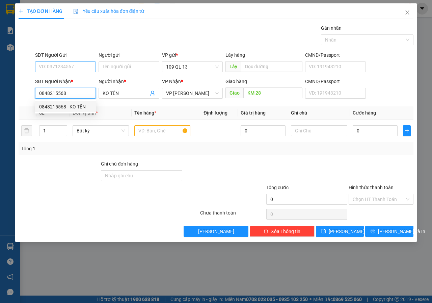
type input "0848215568"
click at [80, 69] on input "SĐT Người Gửi" at bounding box center [65, 66] width 61 height 11
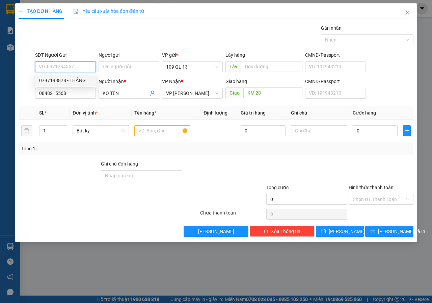
click at [76, 84] on div "0797198878 - THẮNG" at bounding box center [65, 80] width 61 height 11
type input "0797198878"
type input "THẮNG"
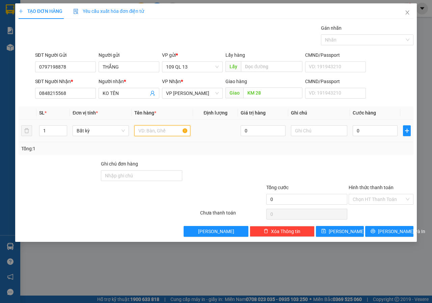
click at [158, 131] on input "text" at bounding box center [162, 130] width 56 height 11
click at [307, 130] on input "text" at bounding box center [319, 130] width 56 height 11
type input "1 THX CUA"
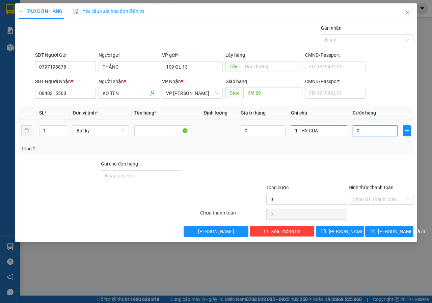
type input "06"
type input "6"
type input "060"
type input "60"
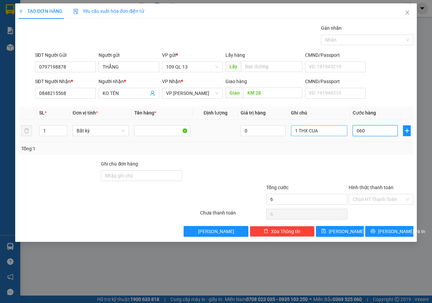
type input "60"
type input "06"
type input "6"
type input "0"
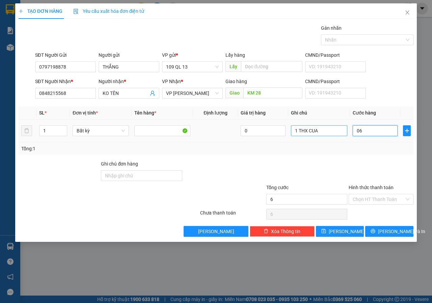
type input "0"
type input "05"
type input "5"
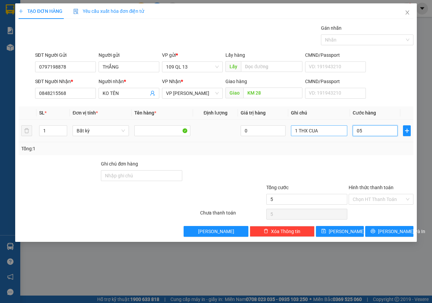
type input "050"
type input "50"
type input "05"
type input "5"
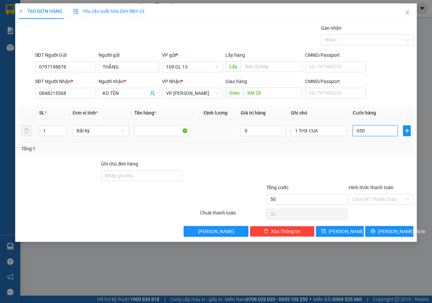
type input "5"
type input "0"
type input "06"
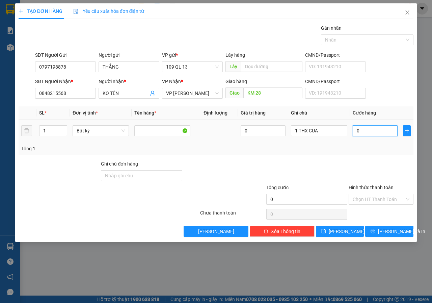
type input "6"
type input "060"
type input "60"
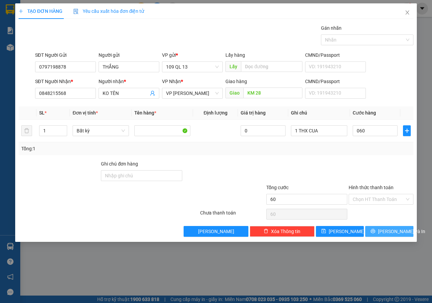
type input "60.000"
click at [393, 229] on span "[PERSON_NAME] và In" at bounding box center [401, 231] width 47 height 7
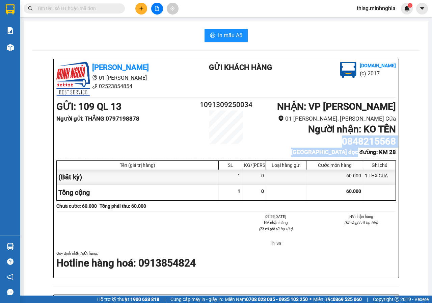
drag, startPoint x: 339, startPoint y: 142, endPoint x: 431, endPoint y: 156, distance: 93.0
click at [431, 156] on main "In mẫu A5 [PERSON_NAME] 01 Đinh Tiên Hoàng 02523854854 Gửi khách hàng [DOMAIN_N…" at bounding box center [216, 148] width 432 height 296
click at [403, 145] on div "[PERSON_NAME] 01 Đinh Tiên Hoàng 02523854854 Gửi khách hàng [DOMAIN_NAME] (c) 2…" at bounding box center [226, 302] width 389 height 486
click at [243, 127] on div "1091309250034" at bounding box center [226, 121] width 57 height 45
drag, startPoint x: 342, startPoint y: 140, endPoint x: 399, endPoint y: 143, distance: 57.5
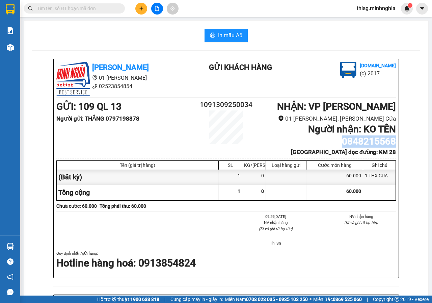
click at [399, 143] on div "[PERSON_NAME] 01 Đinh Tiên Hoàng 02523854854 Gửi khách hàng [DOMAIN_NAME] (c) 2…" at bounding box center [226, 302] width 389 height 486
copy b "0848215568"
click at [72, 10] on input "text" at bounding box center [77, 8] width 80 height 7
paste input "0848215568"
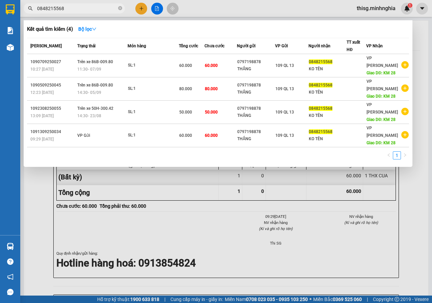
type input "0848215568"
click at [225, 219] on div at bounding box center [216, 151] width 432 height 303
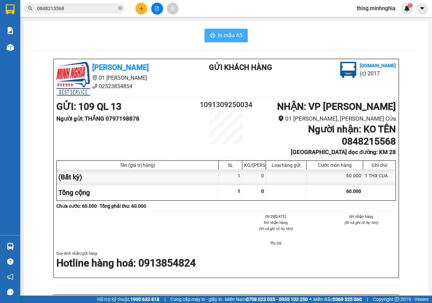
click at [230, 37] on span "In mẫu A5" at bounding box center [230, 35] width 24 height 8
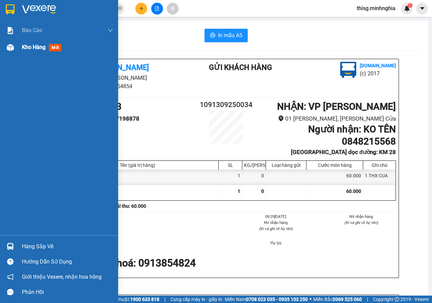
click at [9, 52] on div at bounding box center [10, 48] width 12 height 12
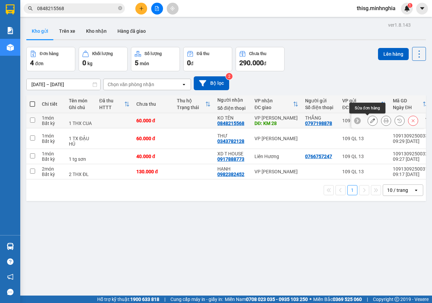
click at [368, 122] on button at bounding box center [372, 121] width 9 height 12
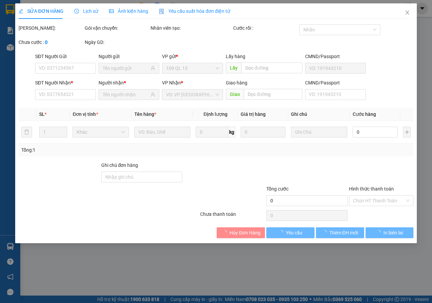
type input "0797198878"
type input "0848215568"
type input "KM 28"
type input "60.000"
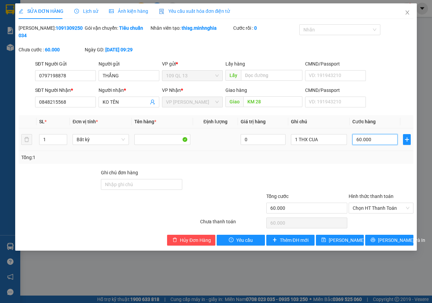
click at [370, 137] on input "60.000" at bounding box center [375, 139] width 45 height 11
type input "5"
type input "50"
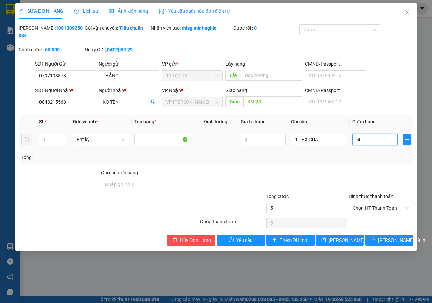
type input "50"
type input "50.000"
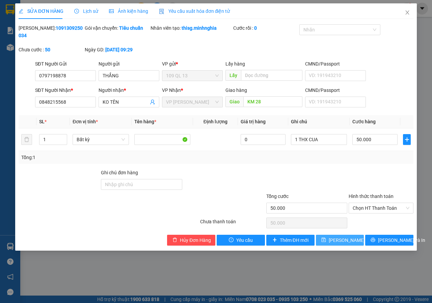
click at [350, 240] on span "[PERSON_NAME] thay đổi" at bounding box center [356, 239] width 54 height 7
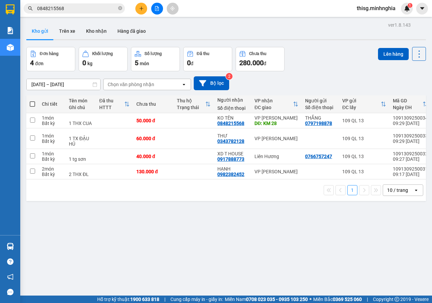
click at [136, 8] on button at bounding box center [141, 9] width 12 height 12
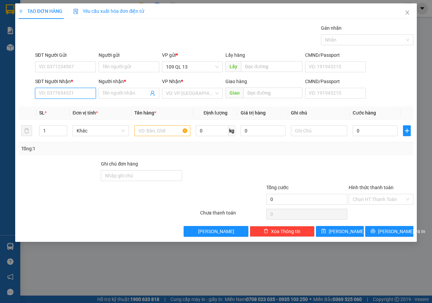
click at [69, 93] on input "SĐT Người Nhận *" at bounding box center [65, 93] width 61 height 11
type input "0352838963"
click at [82, 108] on div "0352838963 - A BÔNG NH 816" at bounding box center [71, 106] width 65 height 7
type input "A BÔNG NH 816"
type input "0352838963"
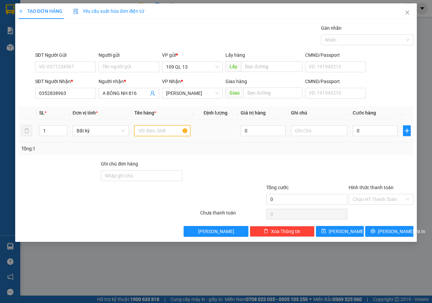
click at [165, 127] on input "text" at bounding box center [162, 130] width 56 height 11
click at [302, 130] on input "text" at bounding box center [319, 130] width 56 height 11
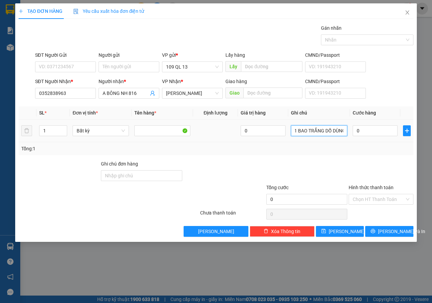
scroll to position [0, 4]
type input "1 BAO TRẮNG DỒ DÙNG"
type input "3"
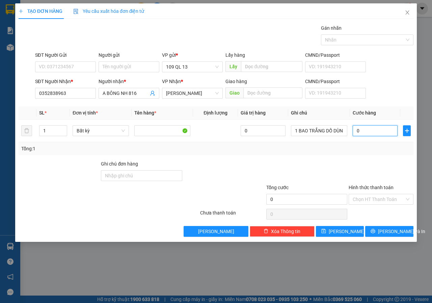
type input "3"
type input "30"
type input "30.000"
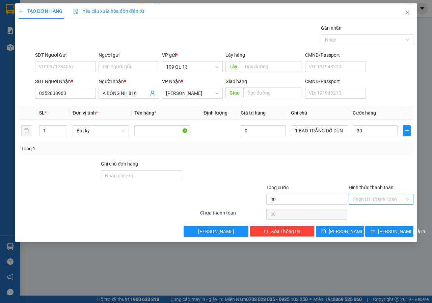
type input "30.000"
click at [379, 201] on input "Hình thức thanh toán" at bounding box center [379, 199] width 52 height 10
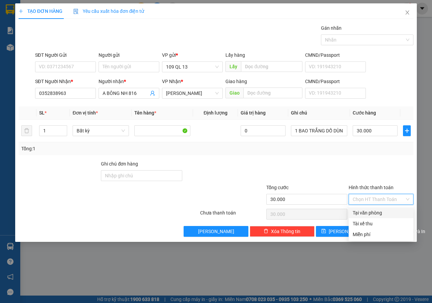
click at [377, 208] on div "Tại văn phòng" at bounding box center [381, 212] width 65 height 11
type input "0"
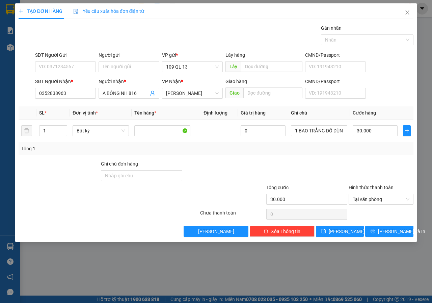
click at [385, 224] on div "Transit Pickup Surcharge Ids Transit Deliver Surcharge Ids Transit Deliver Surc…" at bounding box center [216, 130] width 395 height 212
click at [386, 229] on span "[PERSON_NAME] và In" at bounding box center [401, 231] width 47 height 7
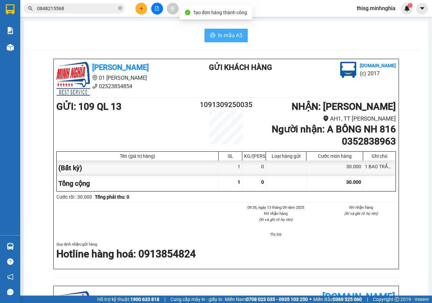
click at [212, 38] on icon "printer" at bounding box center [212, 34] width 5 height 5
click at [143, 10] on icon "plus" at bounding box center [141, 8] width 5 height 5
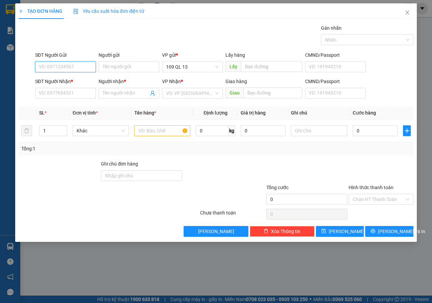
click at [64, 72] on input "SĐT Người Gửi" at bounding box center [65, 66] width 61 height 11
click at [75, 78] on div "0941159232 - LINH" at bounding box center [65, 80] width 53 height 7
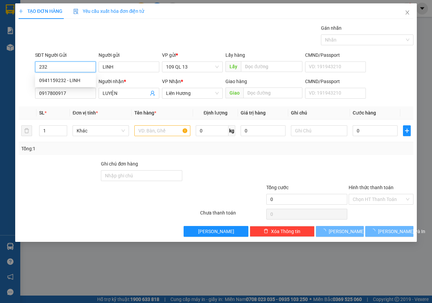
type input "0941159232"
type input "LINH"
type input "0917800917"
type input "LUYỆN"
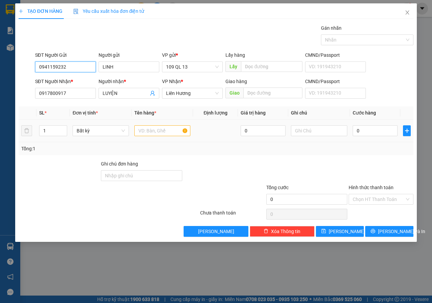
type input "0941159232"
click at [153, 131] on input "text" at bounding box center [162, 130] width 56 height 11
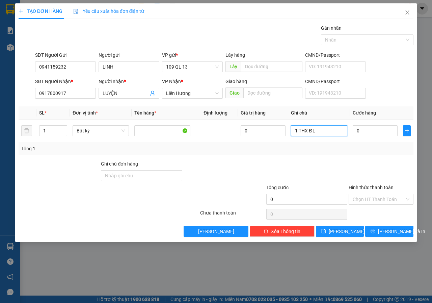
type input "1 THX ĐL"
type input "8"
type input "80"
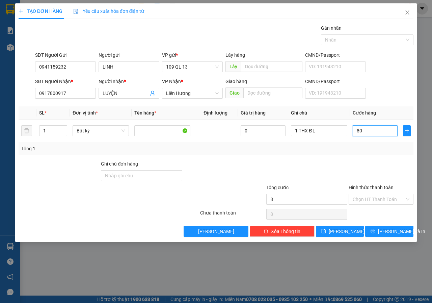
type input "80"
type input "80.000"
click at [374, 203] on input "Hình thức thanh toán" at bounding box center [379, 199] width 52 height 10
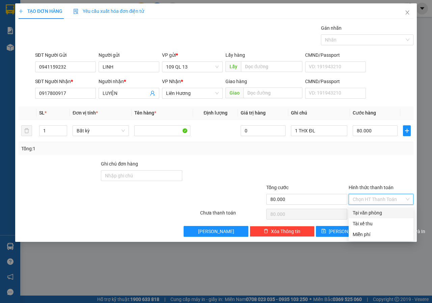
click at [364, 215] on div "Tại văn phòng" at bounding box center [381, 212] width 57 height 7
type input "0"
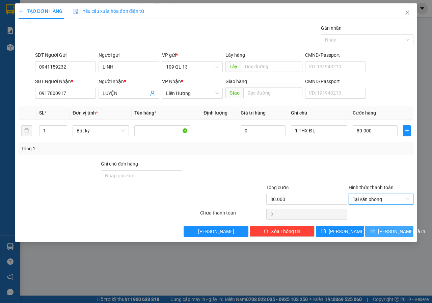
click at [392, 231] on span "[PERSON_NAME] và In" at bounding box center [401, 231] width 47 height 7
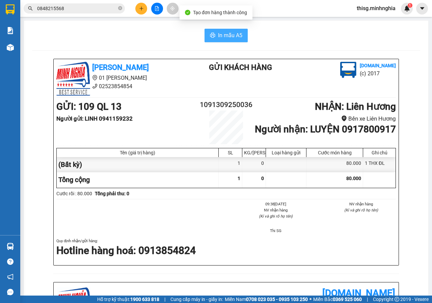
click at [226, 34] on span "In mẫu A5" at bounding box center [230, 35] width 24 height 8
click at [140, 9] on icon "plus" at bounding box center [141, 8] width 5 height 5
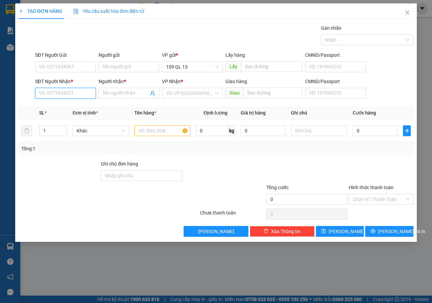
click at [53, 97] on input "SĐT Người Nhận *" at bounding box center [65, 93] width 61 height 11
click at [73, 95] on input "6941" at bounding box center [65, 93] width 61 height 11
click at [120, 100] on div "Người nhận * Tên người nhận" at bounding box center [129, 90] width 61 height 24
click at [54, 96] on input "0" at bounding box center [65, 93] width 61 height 11
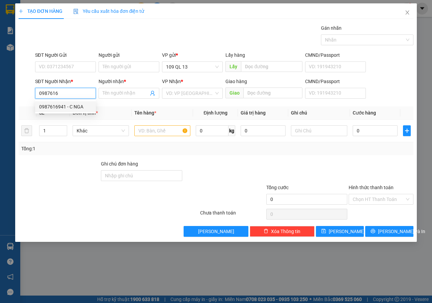
drag, startPoint x: 73, startPoint y: 110, endPoint x: 132, endPoint y: 113, distance: 59.9
click at [73, 110] on div "0987616941 - C NGA" at bounding box center [65, 106] width 53 height 7
type input "0987616941"
type input "C NGA"
type input "0987616941"
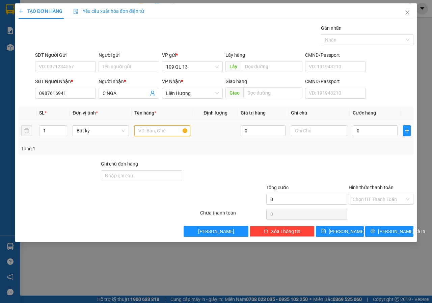
click at [158, 131] on input "text" at bounding box center [162, 130] width 56 height 11
type input "1 THG ĐL"
type input "5"
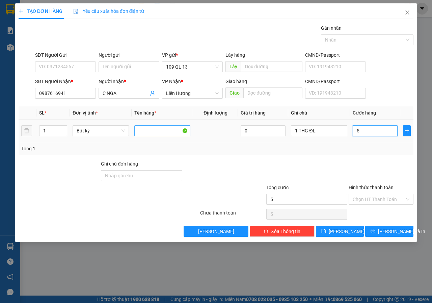
type input "50"
type input "50.000"
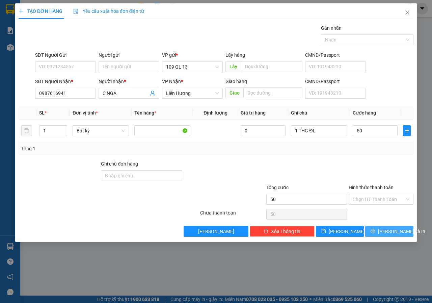
type input "50.000"
click at [397, 230] on span "[PERSON_NAME] và In" at bounding box center [401, 231] width 47 height 7
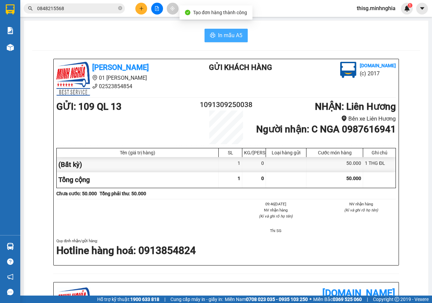
click at [205, 34] on button "In mẫu A5" at bounding box center [226, 36] width 43 height 14
click at [142, 9] on icon "plus" at bounding box center [141, 8] width 0 height 4
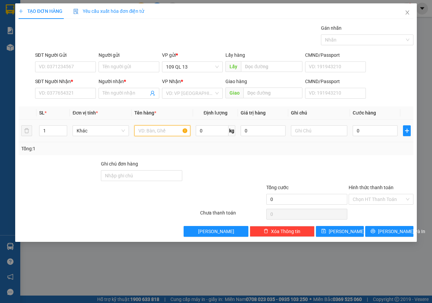
click at [159, 132] on input "text" at bounding box center [162, 130] width 56 height 11
click at [60, 93] on input "SĐT Người Nhận *" at bounding box center [65, 93] width 61 height 11
type input "0384378774"
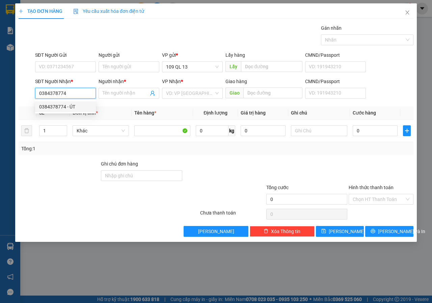
click at [75, 102] on div "0384378774 - ÚT" at bounding box center [65, 106] width 61 height 11
type input "ÚT"
type input "0384378774"
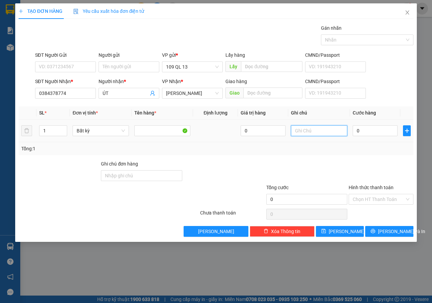
click at [304, 132] on input "text" at bounding box center [319, 130] width 56 height 11
type input "1 THX ĐL"
type input "9"
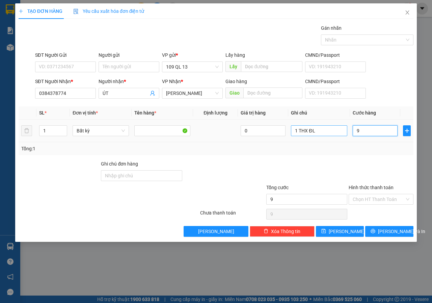
type input "90"
type input "90.000"
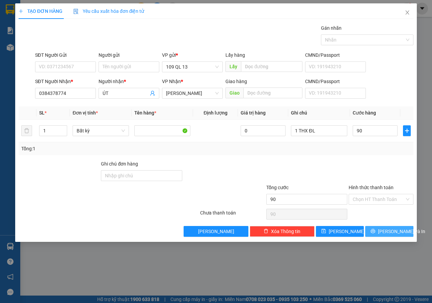
type input "90.000"
click at [382, 226] on button "[PERSON_NAME] và In" at bounding box center [390, 231] width 48 height 11
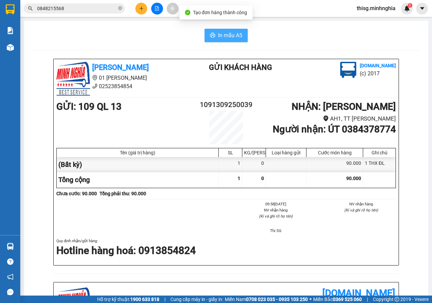
click at [226, 33] on span "In mẫu A5" at bounding box center [230, 35] width 24 height 8
click at [141, 10] on icon "plus" at bounding box center [141, 8] width 5 height 5
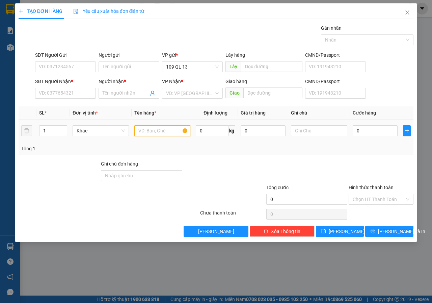
click at [165, 134] on input "text" at bounding box center [162, 130] width 56 height 11
click at [318, 131] on input "text" at bounding box center [319, 130] width 56 height 11
type input "1 THX ĐL"
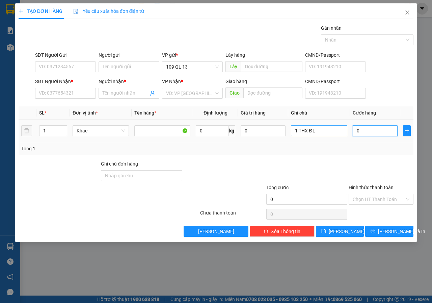
type input "8"
type input "80"
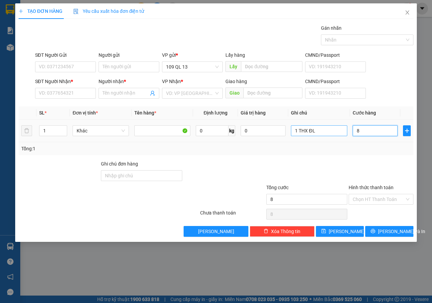
type input "80"
type input "80.000"
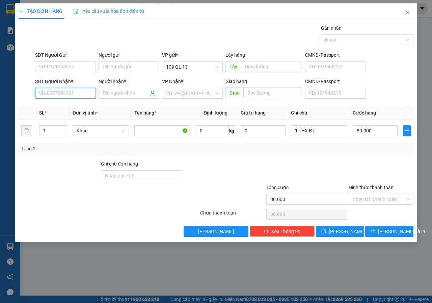
click at [69, 90] on input "SĐT Người Nhận *" at bounding box center [65, 93] width 61 height 11
click at [64, 105] on div "0395718469 - [PERSON_NAME]" at bounding box center [72, 106] width 67 height 7
type input "0395718469"
type input "[PERSON_NAME]"
type input "0395718469"
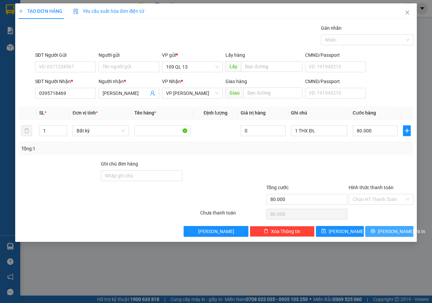
click at [402, 231] on span "[PERSON_NAME] và In" at bounding box center [401, 231] width 47 height 7
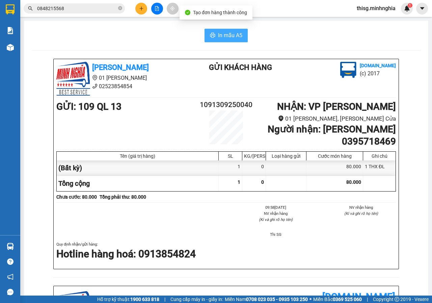
click at [219, 31] on span "In mẫu A5" at bounding box center [230, 35] width 24 height 8
click at [144, 14] on div at bounding box center [157, 9] width 51 height 12
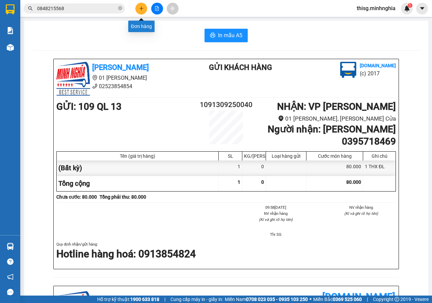
click at [144, 12] on button at bounding box center [141, 9] width 12 height 12
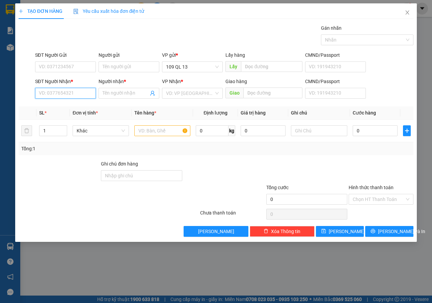
click at [57, 95] on input "SĐT Người Nhận *" at bounding box center [65, 93] width 61 height 11
type input "0948620915"
click at [58, 109] on div "0948620915 - [GEOGRAPHIC_DATA]" at bounding box center [77, 106] width 76 height 7
type input "HÀ"
type input "0948620915"
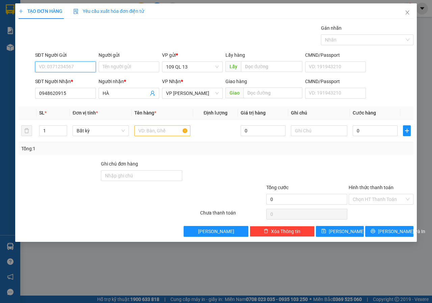
click at [71, 66] on input "SĐT Người Gửi" at bounding box center [65, 66] width 61 height 11
click at [80, 83] on div "0944845053 - HỒNG" at bounding box center [65, 80] width 53 height 7
type input "0944845053"
type input "HỒNG"
click at [157, 134] on input "text" at bounding box center [162, 130] width 56 height 11
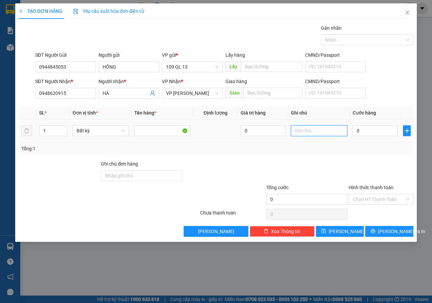
click at [320, 127] on input "text" at bounding box center [319, 130] width 56 height 11
type input "1 TỜ TRẮNG GT"
type input "3"
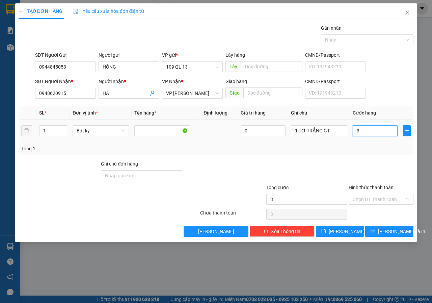
type input "30"
type input "30.000"
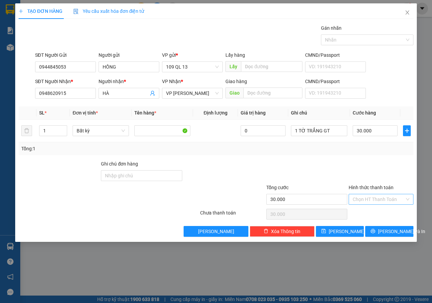
drag, startPoint x: 388, startPoint y: 201, endPoint x: 383, endPoint y: 210, distance: 11.2
click at [388, 201] on input "Hình thức thanh toán" at bounding box center [379, 199] width 52 height 10
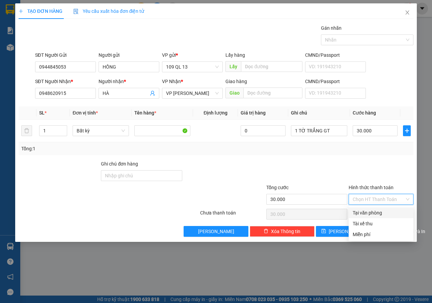
click at [381, 214] on div "Tại văn phòng" at bounding box center [381, 212] width 57 height 7
type input "0"
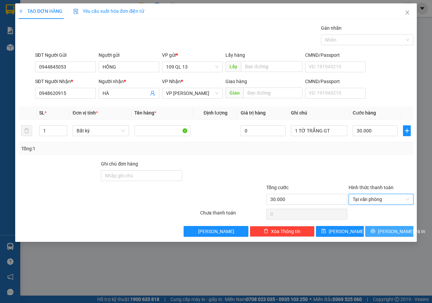
click at [386, 226] on button "[PERSON_NAME] và In" at bounding box center [390, 231] width 48 height 11
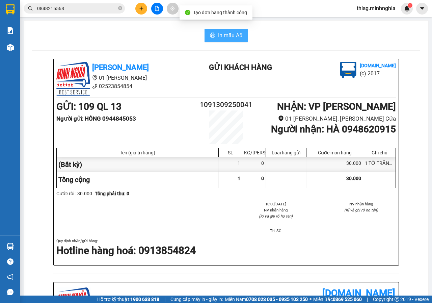
click at [225, 30] on button "In mẫu A5" at bounding box center [226, 36] width 43 height 14
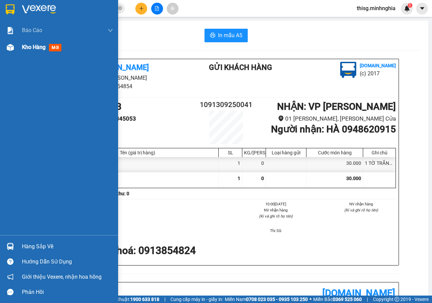
click at [16, 52] on div at bounding box center [10, 48] width 12 height 12
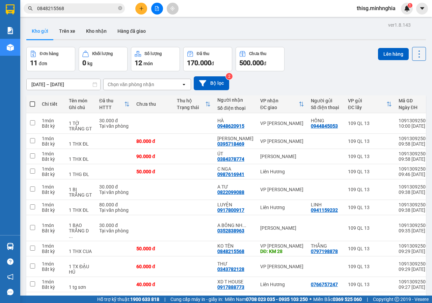
click at [32, 101] on span at bounding box center [32, 103] width 5 height 5
click at [32, 101] on input "checkbox" at bounding box center [32, 101] width 0 height 0
checkbox input "true"
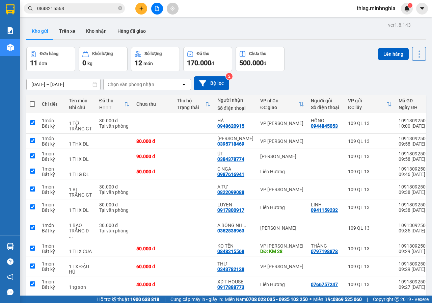
checkbox input "true"
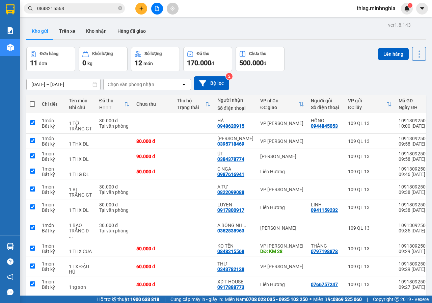
checkbox input "true"
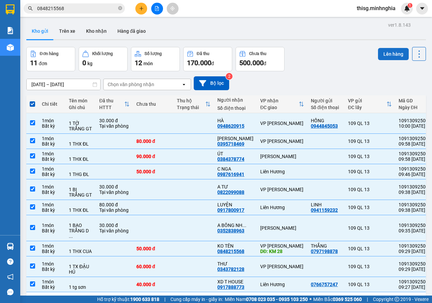
click at [385, 54] on button "Lên hàng" at bounding box center [393, 54] width 31 height 12
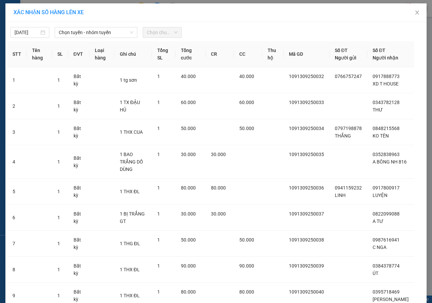
click at [113, 39] on div "[DATE] Chọn tuyến - nhóm tuyến Chọn chuyến STT Tên hàng SL ĐVT Loại hàng Ghi ch…" at bounding box center [216, 202] width 422 height 361
click at [115, 35] on span "Chọn tuyến - nhóm tuyến" at bounding box center [96, 32] width 75 height 10
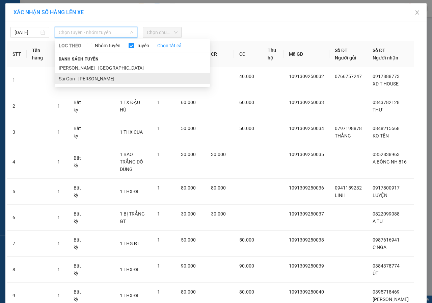
click at [97, 78] on li "Sài Gòn - [PERSON_NAME]" at bounding box center [132, 78] width 155 height 11
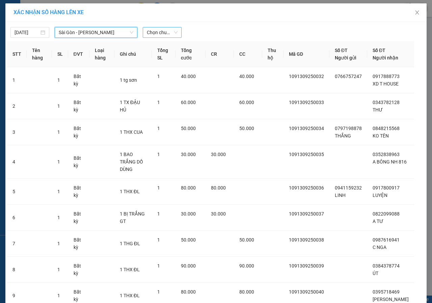
click at [164, 33] on span "Chọn chuyến" at bounding box center [162, 32] width 31 height 10
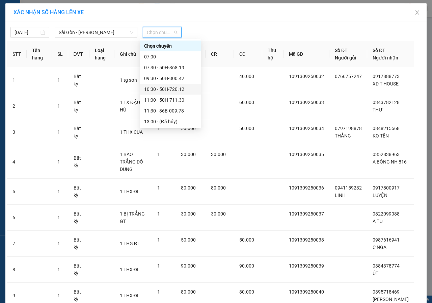
click at [157, 87] on div "10:30 - 50H-720.12" at bounding box center [170, 88] width 53 height 7
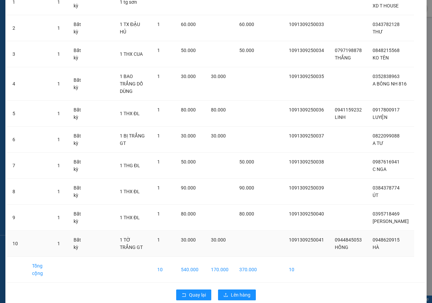
scroll to position [93, 0]
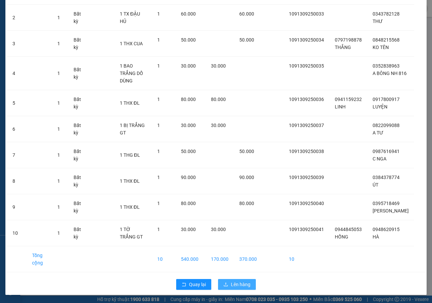
click at [242, 285] on span "Lên hàng" at bounding box center [241, 284] width 20 height 7
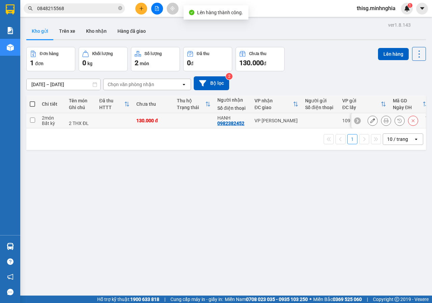
click at [188, 117] on td at bounding box center [194, 120] width 41 height 15
checkbox input "true"
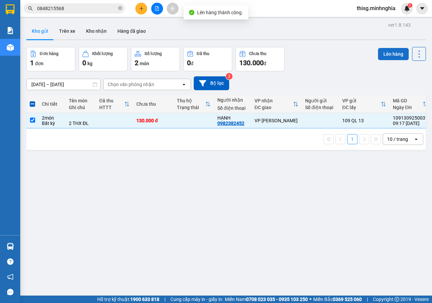
click at [391, 53] on button "Lên hàng" at bounding box center [393, 54] width 31 height 12
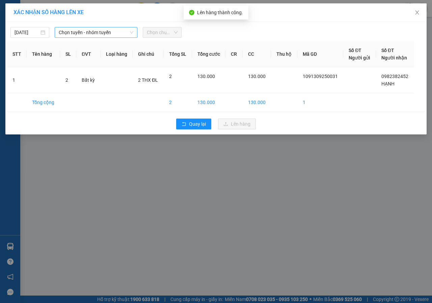
click at [84, 34] on span "Chọn tuyến - nhóm tuyến" at bounding box center [96, 32] width 75 height 10
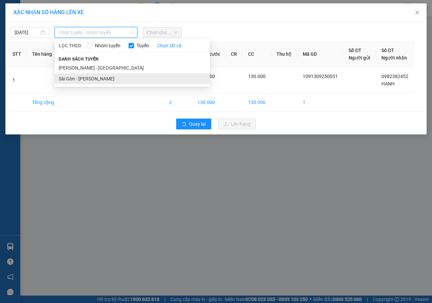
click at [84, 77] on li "Sài Gòn - [PERSON_NAME]" at bounding box center [132, 78] width 155 height 11
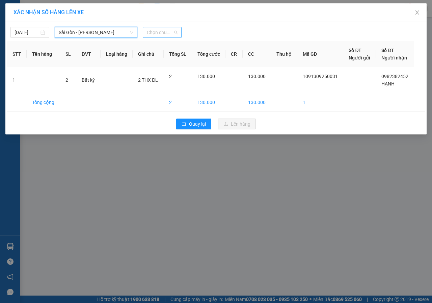
click at [163, 31] on span "Chọn chuyến" at bounding box center [162, 32] width 31 height 10
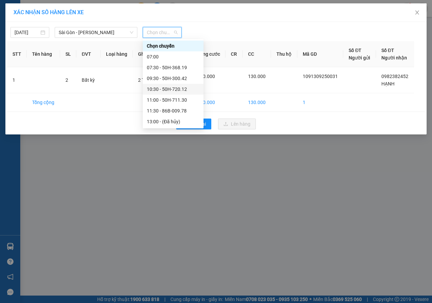
click at [158, 88] on div "10:30 - 50H-720.12" at bounding box center [173, 88] width 53 height 7
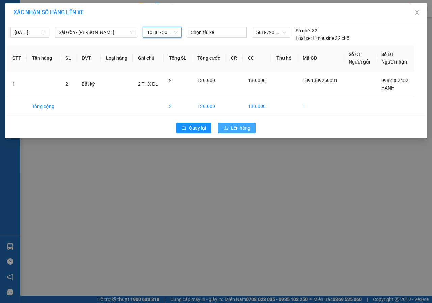
click at [248, 130] on span "Lên hàng" at bounding box center [241, 127] width 20 height 7
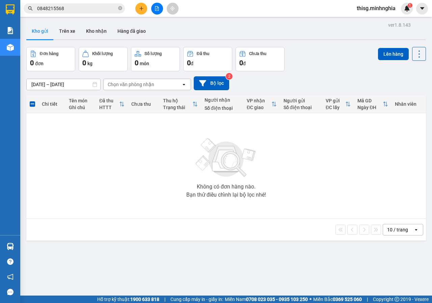
click at [143, 9] on icon "plus" at bounding box center [141, 8] width 5 height 5
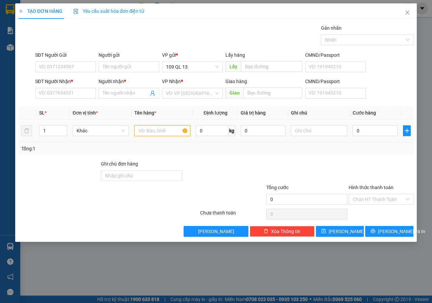
click at [171, 133] on input "text" at bounding box center [162, 130] width 56 height 11
click at [320, 129] on input "text" at bounding box center [319, 130] width 56 height 11
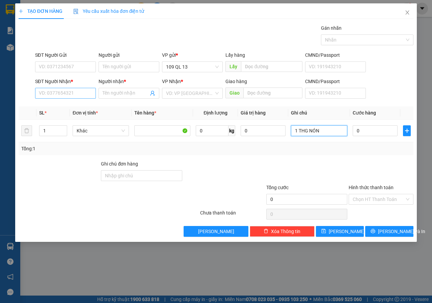
type input "1 THG NÓN"
click at [45, 91] on input "SĐT Người Nhận *" at bounding box center [65, 93] width 61 height 11
click at [83, 107] on div "0974631209 - THỊNH" at bounding box center [65, 106] width 53 height 7
type input "0974631209"
type input "THỊNH"
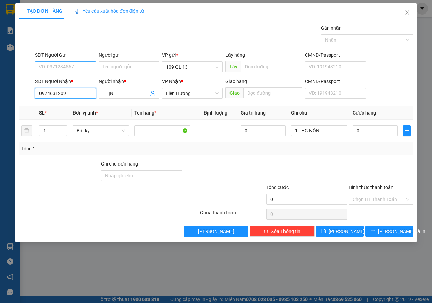
type input "0974631209"
click at [74, 70] on input "SĐT Người Gửi" at bounding box center [65, 66] width 61 height 11
click at [86, 76] on div "0978118031 - [PERSON_NAME]" at bounding box center [72, 80] width 75 height 11
type input "0978118031"
type input "CƯỜNG"
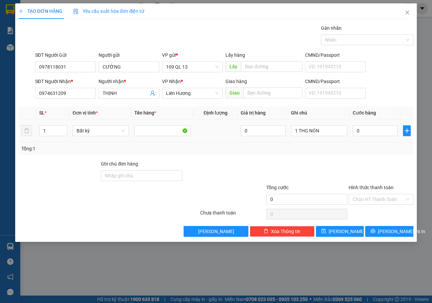
click at [380, 140] on td "0" at bounding box center [375, 131] width 50 height 23
click at [382, 131] on input "0" at bounding box center [375, 130] width 45 height 11
type input "3"
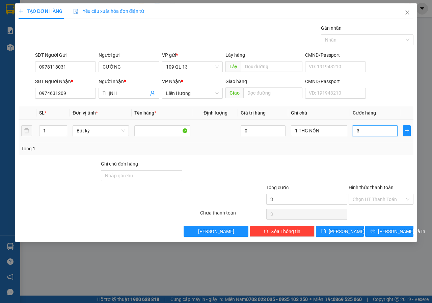
type input "30"
type input "30.000"
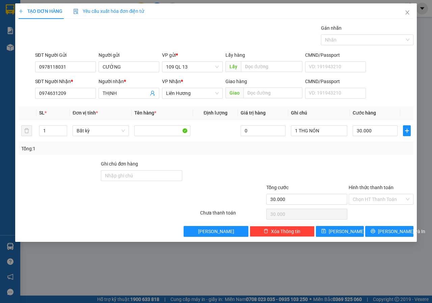
drag, startPoint x: 392, startPoint y: 82, endPoint x: 374, endPoint y: 177, distance: 96.7
click at [393, 82] on div "SĐT Người Nhận * 0974631209 Người nhận * THỊNH VP Nhận * Liên Hương Giao hàng G…" at bounding box center [224, 90] width 381 height 24
click at [367, 206] on div "Hình thức thanh toán Chọn HT Thanh Toán" at bounding box center [381, 196] width 65 height 24
click at [370, 198] on input "Hình thức thanh toán" at bounding box center [379, 199] width 52 height 10
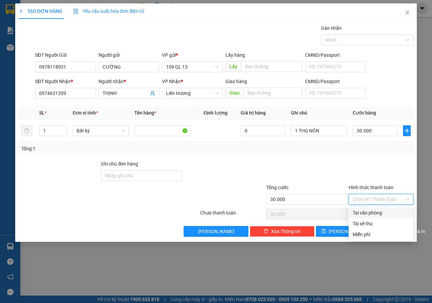
click at [369, 212] on div "Tại văn phòng" at bounding box center [381, 212] width 57 height 7
type input "0"
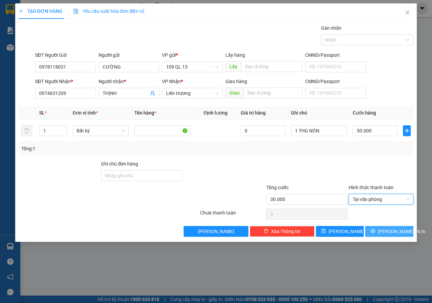
click at [389, 232] on span "[PERSON_NAME] và In" at bounding box center [401, 231] width 47 height 7
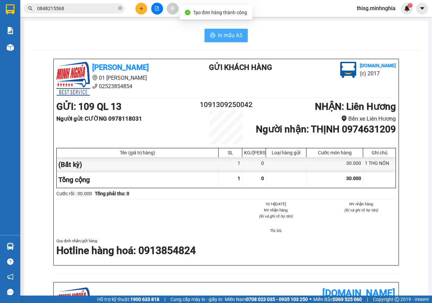
click at [231, 36] on span "In mẫu A5" at bounding box center [230, 35] width 24 height 8
click at [142, 7] on icon "plus" at bounding box center [141, 8] width 0 height 4
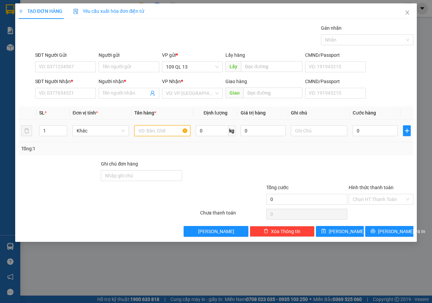
click at [144, 132] on input "text" at bounding box center [162, 130] width 56 height 11
click at [50, 96] on input "SĐT Người Nhận *" at bounding box center [65, 93] width 61 height 11
type input "0365275506"
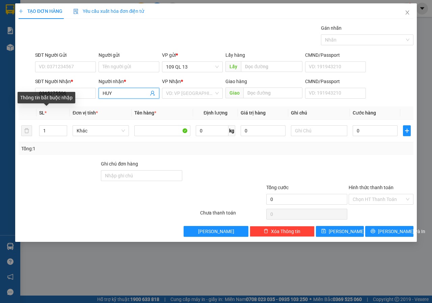
type input "HUY"
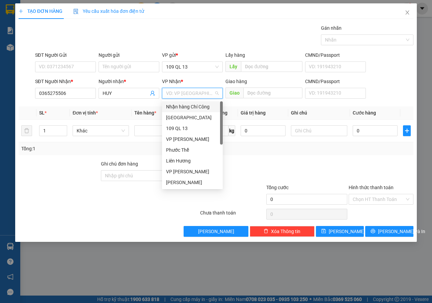
type input "V"
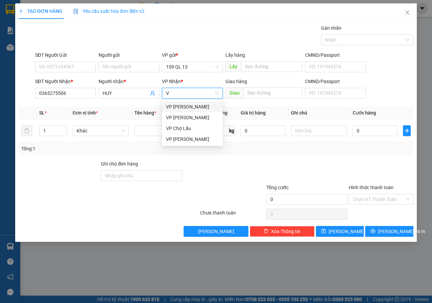
click at [192, 104] on div "VP [PERSON_NAME]" at bounding box center [192, 106] width 53 height 7
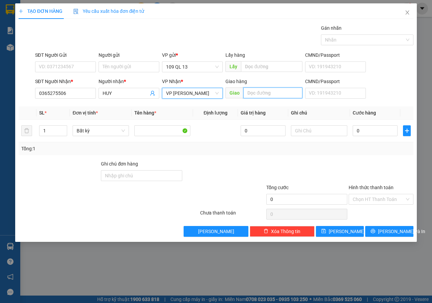
click at [282, 89] on input "text" at bounding box center [273, 92] width 59 height 11
type input "VÒNG XOAY BẾN LỘI"
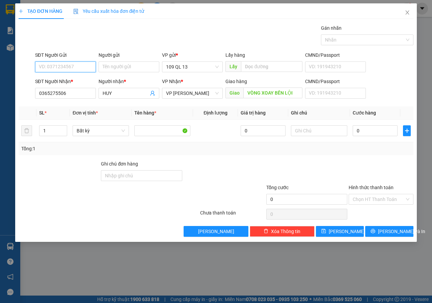
click at [64, 64] on input "SĐT Người Gửi" at bounding box center [65, 66] width 61 height 11
type input "0974621849"
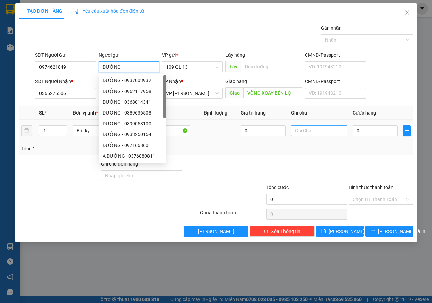
type input "DƯỠNG"
click at [310, 132] on input "text" at bounding box center [319, 130] width 56 height 11
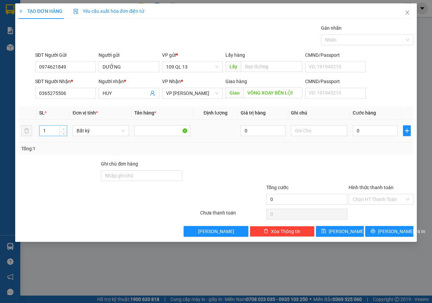
type input "2"
click at [64, 129] on icon "up" at bounding box center [63, 129] width 2 height 2
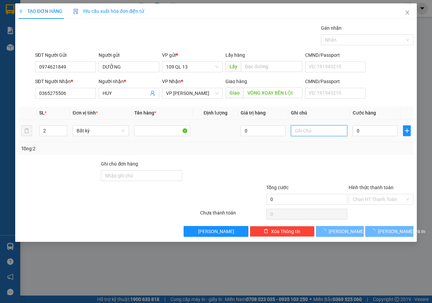
click at [326, 133] on input "text" at bounding box center [319, 130] width 56 height 11
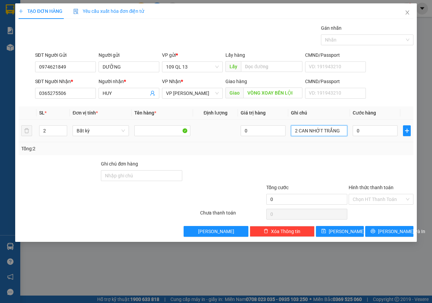
type input "2 CAN NHỚT TRẮNG"
type input "1"
type input "10"
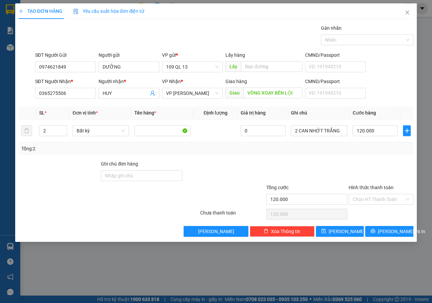
click at [389, 222] on div "Transit Pickup Surcharge Ids Transit Deliver Surcharge Ids Transit Deliver Surc…" at bounding box center [216, 130] width 395 height 212
click at [390, 227] on button "[PERSON_NAME] và In" at bounding box center [390, 231] width 48 height 11
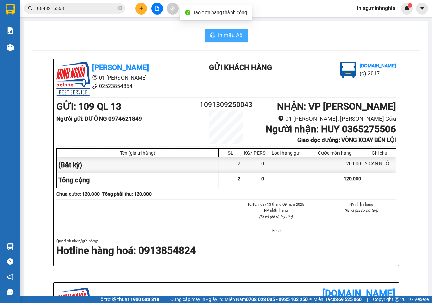
click at [222, 33] on span "In mẫu A5" at bounding box center [230, 35] width 24 height 8
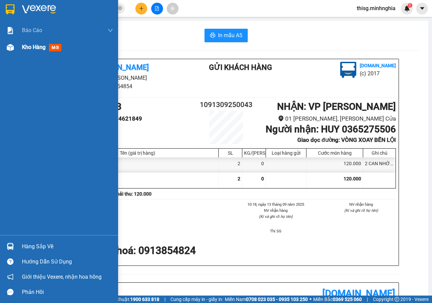
click at [27, 43] on div "Kho hàng mới" at bounding box center [43, 47] width 42 height 8
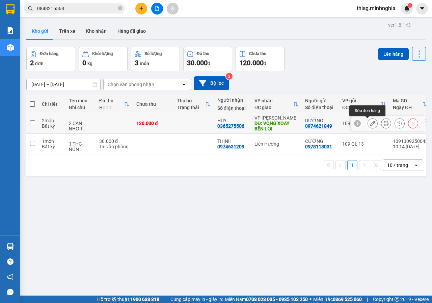
click at [368, 126] on button at bounding box center [372, 124] width 9 height 12
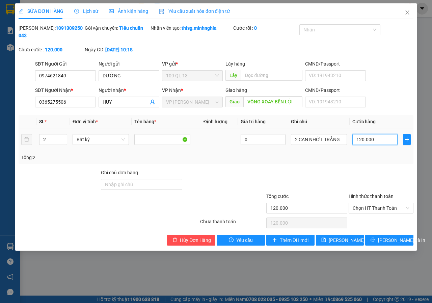
click at [368, 142] on input "120.000" at bounding box center [375, 139] width 45 height 11
click at [385, 243] on span "[PERSON_NAME] và In" at bounding box center [401, 239] width 47 height 7
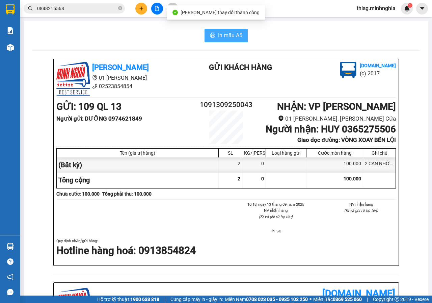
click at [233, 38] on span "In mẫu A5" at bounding box center [230, 35] width 24 height 8
click at [242, 39] on button "In mẫu A5" at bounding box center [226, 36] width 43 height 14
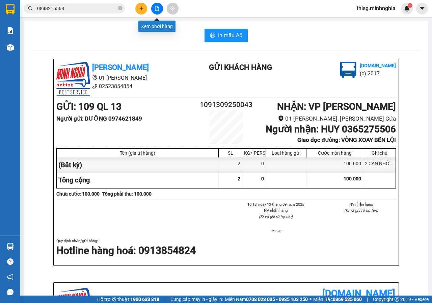
click at [157, 10] on icon "file-add" at bounding box center [157, 8] width 4 height 5
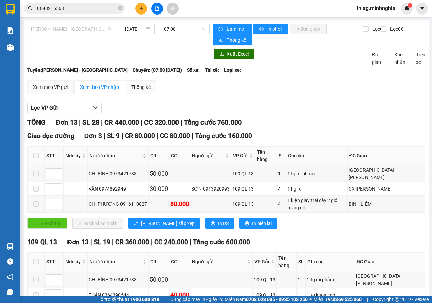
drag, startPoint x: 64, startPoint y: 26, endPoint x: 62, endPoint y: 36, distance: 10.0
click at [64, 26] on span "[PERSON_NAME] - [GEOGRAPHIC_DATA]" at bounding box center [71, 29] width 80 height 10
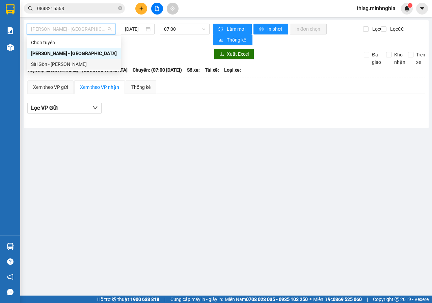
click at [62, 61] on div "Sài Gòn - [PERSON_NAME]" at bounding box center [74, 63] width 86 height 7
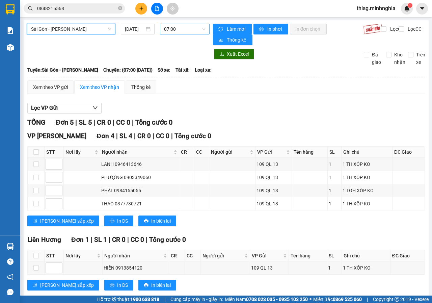
click at [181, 27] on span "07:00" at bounding box center [184, 29] width 41 height 10
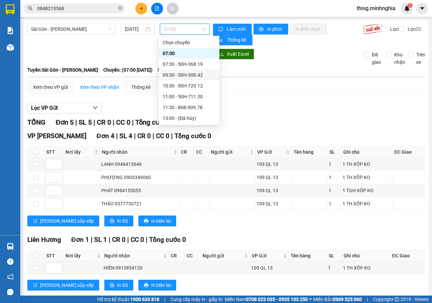
click at [177, 74] on div "09:30 - 50H-300.42" at bounding box center [189, 74] width 53 height 7
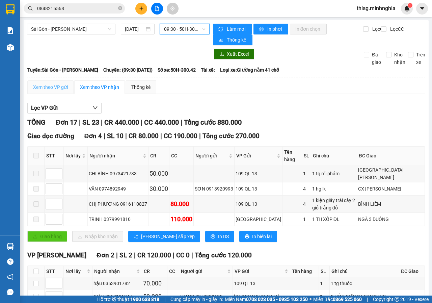
click at [42, 83] on div "Xem theo VP gửi" at bounding box center [50, 87] width 46 height 14
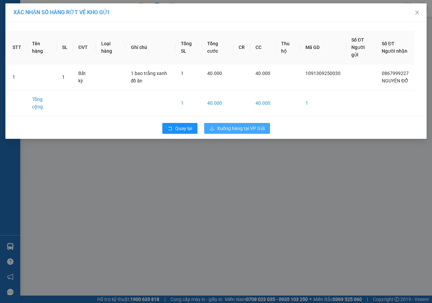
click at [261, 131] on button "Xuống hàng tại VP Gửi" at bounding box center [237, 128] width 66 height 11
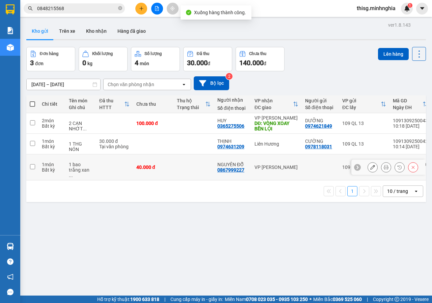
click at [270, 165] on div "VP [PERSON_NAME]" at bounding box center [277, 167] width 44 height 5
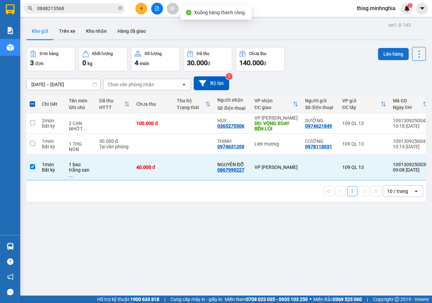
click at [388, 54] on button "Lên hàng" at bounding box center [393, 54] width 31 height 12
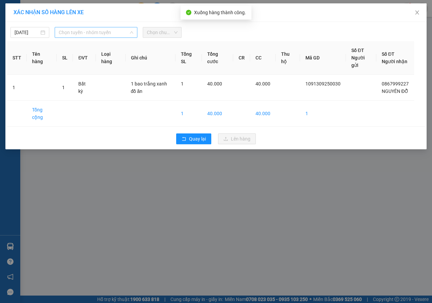
click at [115, 29] on span "Chọn tuyến - nhóm tuyến" at bounding box center [96, 32] width 75 height 10
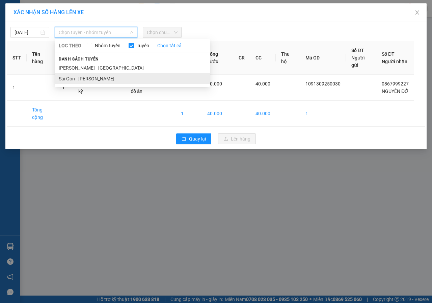
click at [95, 79] on li "Sài Gòn - [PERSON_NAME]" at bounding box center [132, 78] width 155 height 11
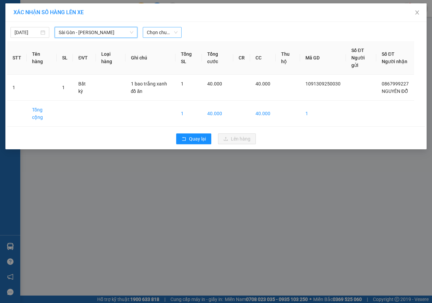
click at [166, 32] on span "Chọn chuyến" at bounding box center [162, 32] width 31 height 10
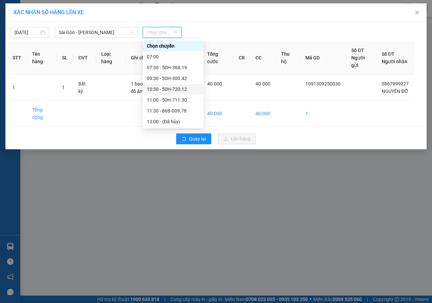
click at [162, 89] on div "10:30 - 50H-720.12" at bounding box center [173, 88] width 53 height 7
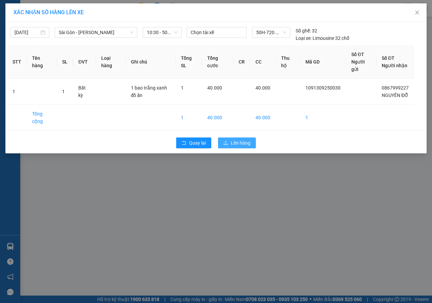
click at [244, 147] on span "Lên hàng" at bounding box center [241, 142] width 20 height 7
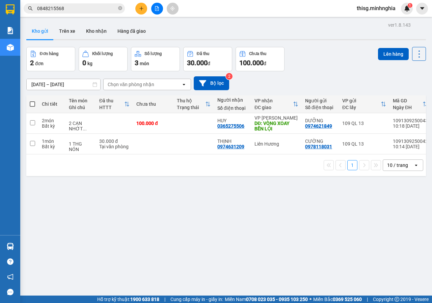
click at [134, 3] on div at bounding box center [157, 9] width 51 height 12
click at [137, 3] on div at bounding box center [157, 9] width 51 height 12
click at [145, 15] on div "Kết quả tìm kiếm ( 4 ) Bộ lọc Mã ĐH Trạng thái Món hàng Tổng cước Chưa cước Ngư…" at bounding box center [216, 8] width 432 height 17
click at [143, 8] on icon "plus" at bounding box center [141, 8] width 5 height 5
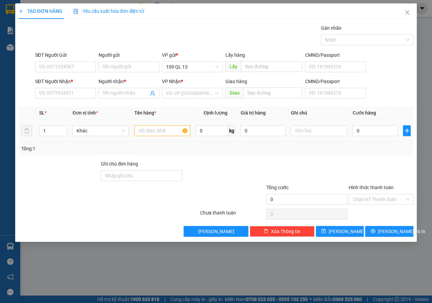
click at [170, 143] on div "Tổng: 1" at bounding box center [216, 148] width 395 height 13
click at [168, 128] on input "text" at bounding box center [162, 130] width 56 height 11
click at [307, 135] on input "text" at bounding box center [319, 130] width 56 height 11
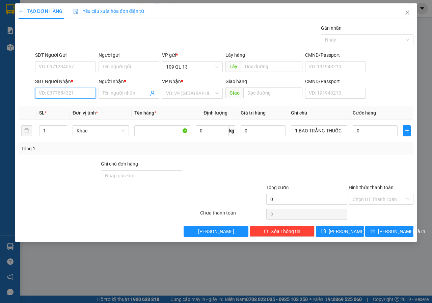
click at [64, 96] on input "SĐT Người Nhận *" at bounding box center [65, 93] width 61 height 11
click at [77, 104] on div "0984123006 - ÁNH" at bounding box center [65, 106] width 53 height 7
click at [69, 76] on form "SĐT Người Gửi VD: 0371234567 Người gửi Tên người gửi VP gửi * 109 QL 13 Lấy hàn…" at bounding box center [216, 76] width 395 height 50
click at [70, 72] on div "SĐT Người Gửi VD: 0371234567" at bounding box center [65, 63] width 61 height 24
click at [73, 70] on input "SĐT Người Gửi" at bounding box center [65, 66] width 61 height 11
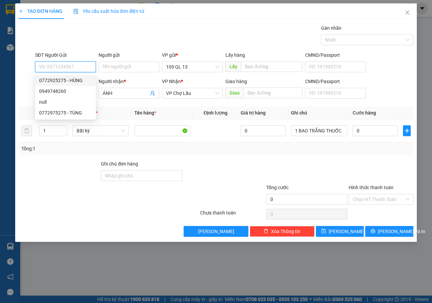
click at [76, 79] on div "0772925275 - HÙNG" at bounding box center [65, 80] width 53 height 7
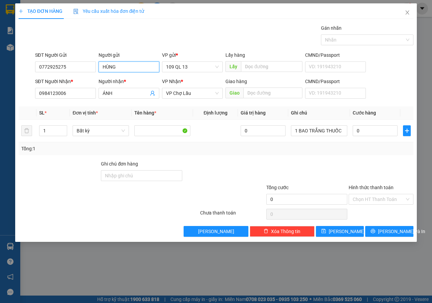
click at [126, 67] on input "HÙNG" at bounding box center [129, 66] width 61 height 11
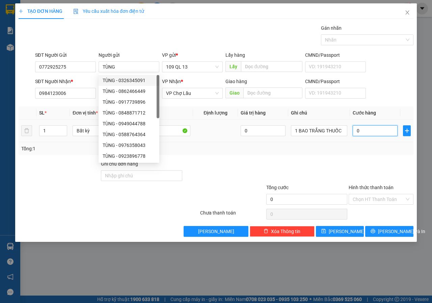
click at [386, 130] on input "0" at bounding box center [375, 130] width 45 height 11
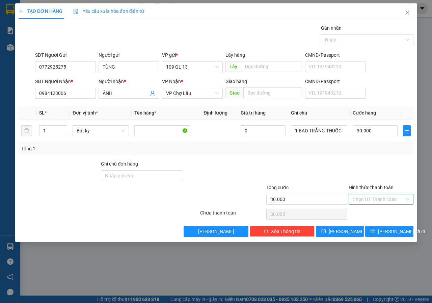
click at [380, 195] on input "Hình thức thanh toán" at bounding box center [379, 199] width 52 height 10
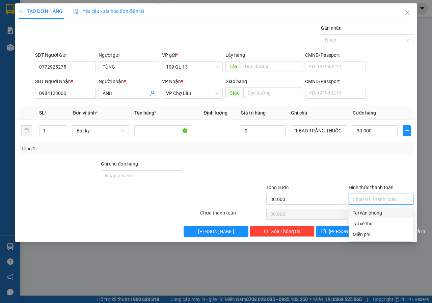
click at [375, 209] on div "Tại văn phòng" at bounding box center [381, 212] width 65 height 11
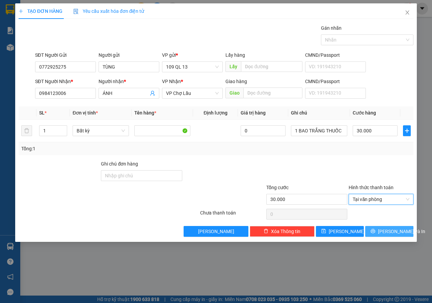
click at [386, 227] on button "[PERSON_NAME] và In" at bounding box center [390, 231] width 48 height 11
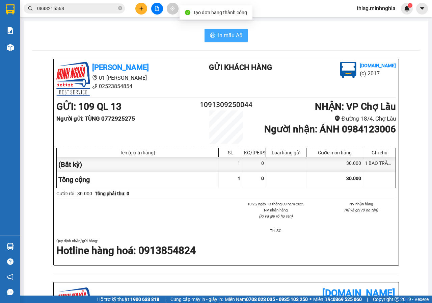
click at [217, 41] on button "In mẫu A5" at bounding box center [226, 36] width 43 height 14
click at [145, 9] on button at bounding box center [141, 9] width 12 height 12
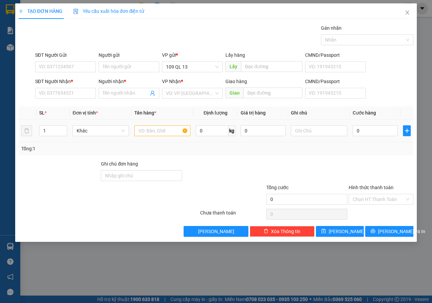
click at [171, 123] on td at bounding box center [163, 131] width 62 height 23
click at [170, 128] on input "text" at bounding box center [162, 130] width 56 height 11
click at [65, 126] on span "Increase Value" at bounding box center [62, 129] width 7 height 6
click at [66, 126] on span "Increase Value" at bounding box center [62, 129] width 7 height 6
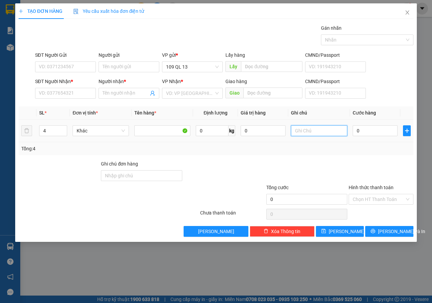
click at [312, 134] on input "text" at bounding box center [319, 130] width 56 height 11
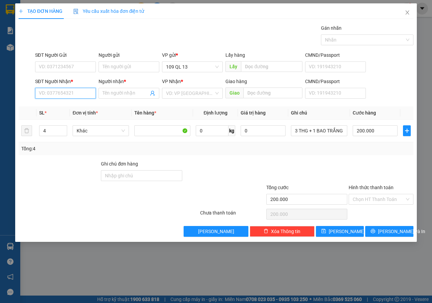
click at [64, 95] on input "SĐT Người Nhận *" at bounding box center [65, 93] width 61 height 11
click at [70, 107] on div "0888535212 - AN NHIÊN" at bounding box center [65, 106] width 53 height 7
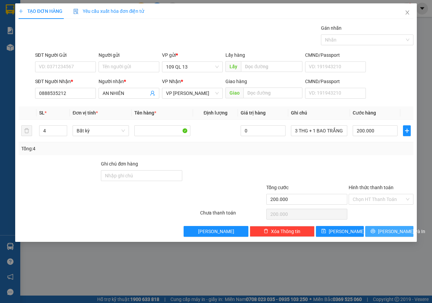
click at [392, 231] on span "[PERSON_NAME] và In" at bounding box center [401, 231] width 47 height 7
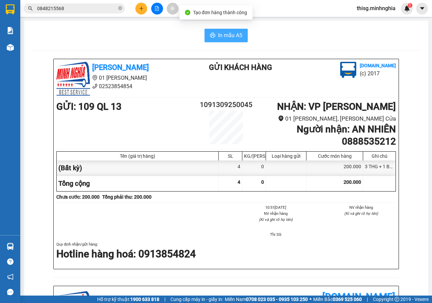
click at [231, 33] on span "In mẫu A5" at bounding box center [230, 35] width 24 height 8
click at [145, 11] on button at bounding box center [141, 9] width 12 height 12
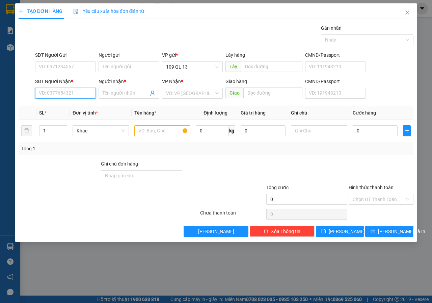
click at [51, 95] on input "SĐT Người Nhận *" at bounding box center [65, 93] width 61 height 11
click at [87, 105] on div "0828251182 - a nghĩa" at bounding box center [65, 106] width 53 height 7
click at [171, 130] on input "text" at bounding box center [162, 130] width 56 height 11
click at [326, 123] on td at bounding box center [320, 131] width 62 height 23
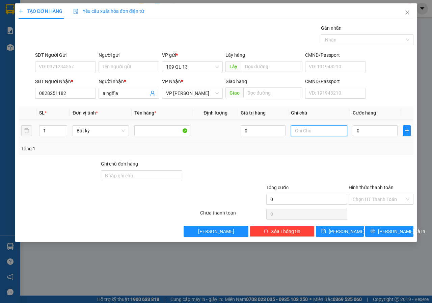
click at [322, 131] on input "text" at bounding box center [319, 130] width 56 height 11
click at [414, 231] on button "[PERSON_NAME] và In" at bounding box center [390, 231] width 48 height 11
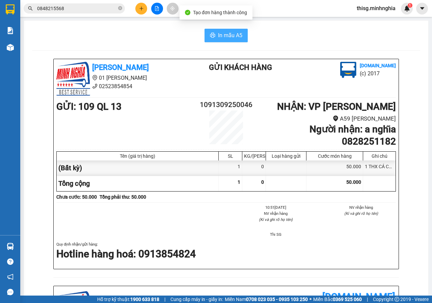
click at [220, 32] on span "In mẫu A5" at bounding box center [230, 35] width 24 height 8
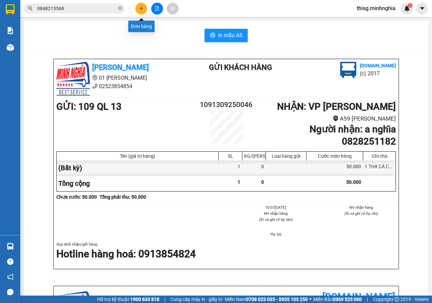
click at [141, 9] on icon "plus" at bounding box center [141, 8] width 5 height 5
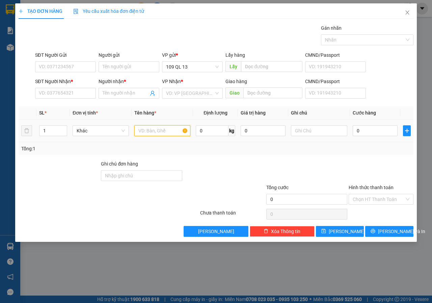
click at [174, 135] on input "text" at bounding box center [162, 130] width 56 height 11
click at [300, 125] on input "text" at bounding box center [319, 130] width 56 height 11
click at [80, 97] on input "SĐT Người Nhận *" at bounding box center [65, 93] width 61 height 11
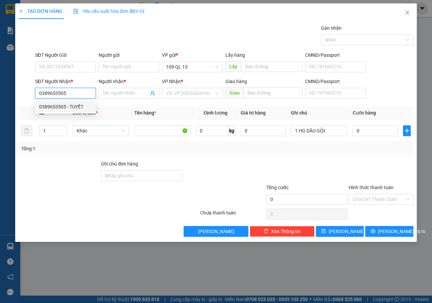
click at [61, 108] on div "0389653505 - TUYẾT" at bounding box center [65, 106] width 53 height 7
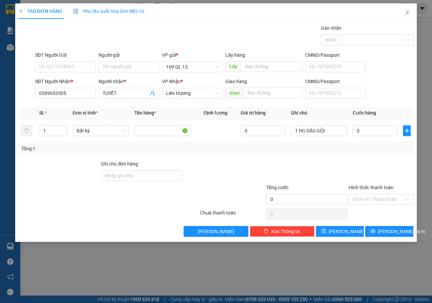
click at [75, 61] on div "SĐT Người Gửi" at bounding box center [65, 56] width 61 height 10
click at [75, 65] on input "SĐT Người Gửi" at bounding box center [65, 66] width 61 height 11
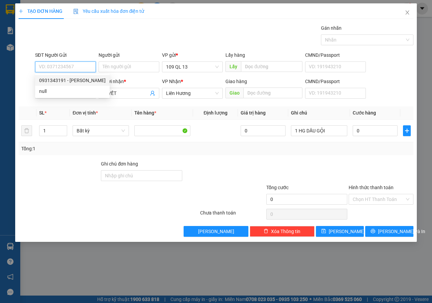
click at [72, 80] on div "0931343191 - [PERSON_NAME]" at bounding box center [72, 80] width 67 height 7
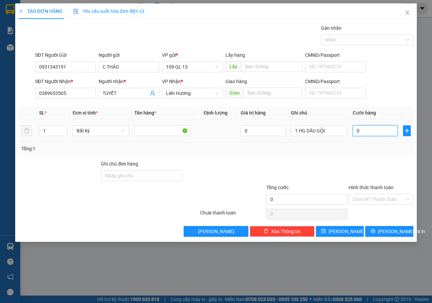
click at [377, 131] on input "0" at bounding box center [375, 130] width 45 height 11
click at [389, 92] on div "SĐT Người Nhận * 0389653505 Người nhận * TUYẾT VP Nhận * Liên Hương Giao hàng G…" at bounding box center [224, 90] width 381 height 24
click at [386, 232] on span "[PERSON_NAME] và In" at bounding box center [401, 231] width 47 height 7
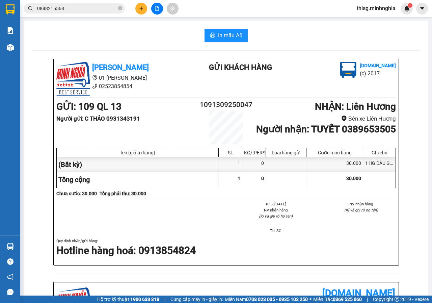
click at [231, 27] on div "In mẫu A5 [PERSON_NAME] 01 Đinh Tiên Hoàng 02523854854 Gửi khách hàng [DOMAIN_N…" at bounding box center [226, 281] width 405 height 520
click at [231, 29] on button "In mẫu A5" at bounding box center [226, 36] width 43 height 14
click at [138, 6] on button at bounding box center [141, 9] width 12 height 12
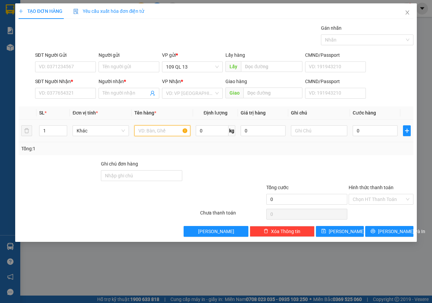
click at [169, 132] on input "text" at bounding box center [162, 130] width 56 height 11
click at [51, 94] on input "SĐT Người Nhận *" at bounding box center [65, 93] width 61 height 11
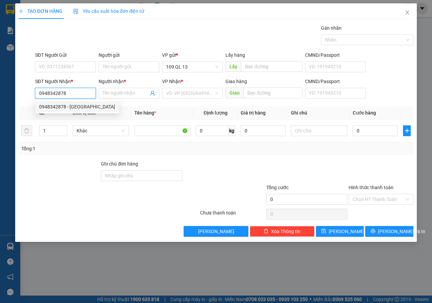
click at [58, 104] on div "0948342878 - [GEOGRAPHIC_DATA]" at bounding box center [77, 106] width 76 height 7
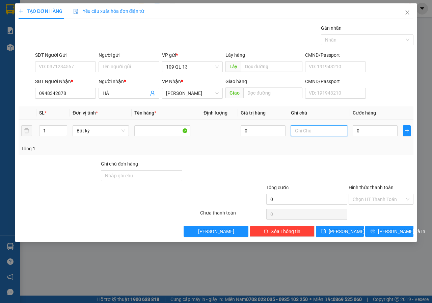
click at [331, 133] on input "text" at bounding box center [319, 130] width 56 height 11
click at [381, 135] on input "0" at bounding box center [375, 130] width 45 height 11
click at [382, 198] on input "Hình thức thanh toán" at bounding box center [379, 199] width 52 height 10
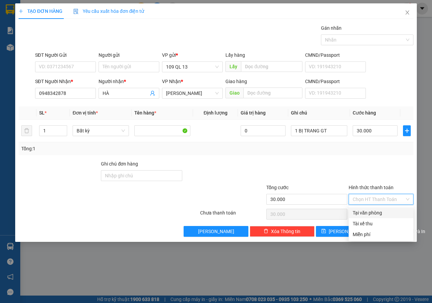
click at [386, 211] on div "Tại văn phòng" at bounding box center [381, 212] width 57 height 7
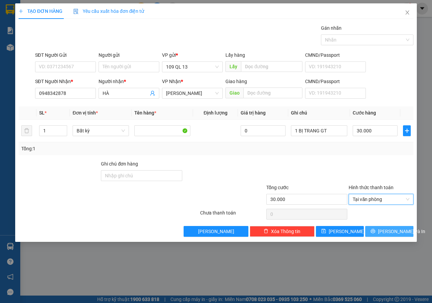
click at [392, 228] on span "[PERSON_NAME] và In" at bounding box center [401, 231] width 47 height 7
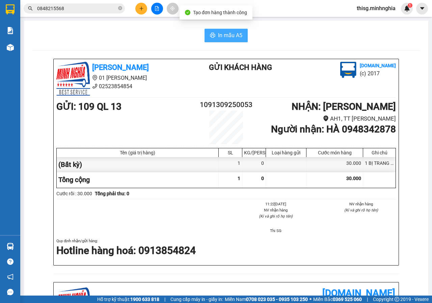
click at [239, 39] on span "In mẫu A5" at bounding box center [230, 35] width 24 height 8
